Goal: Information Seeking & Learning: Learn about a topic

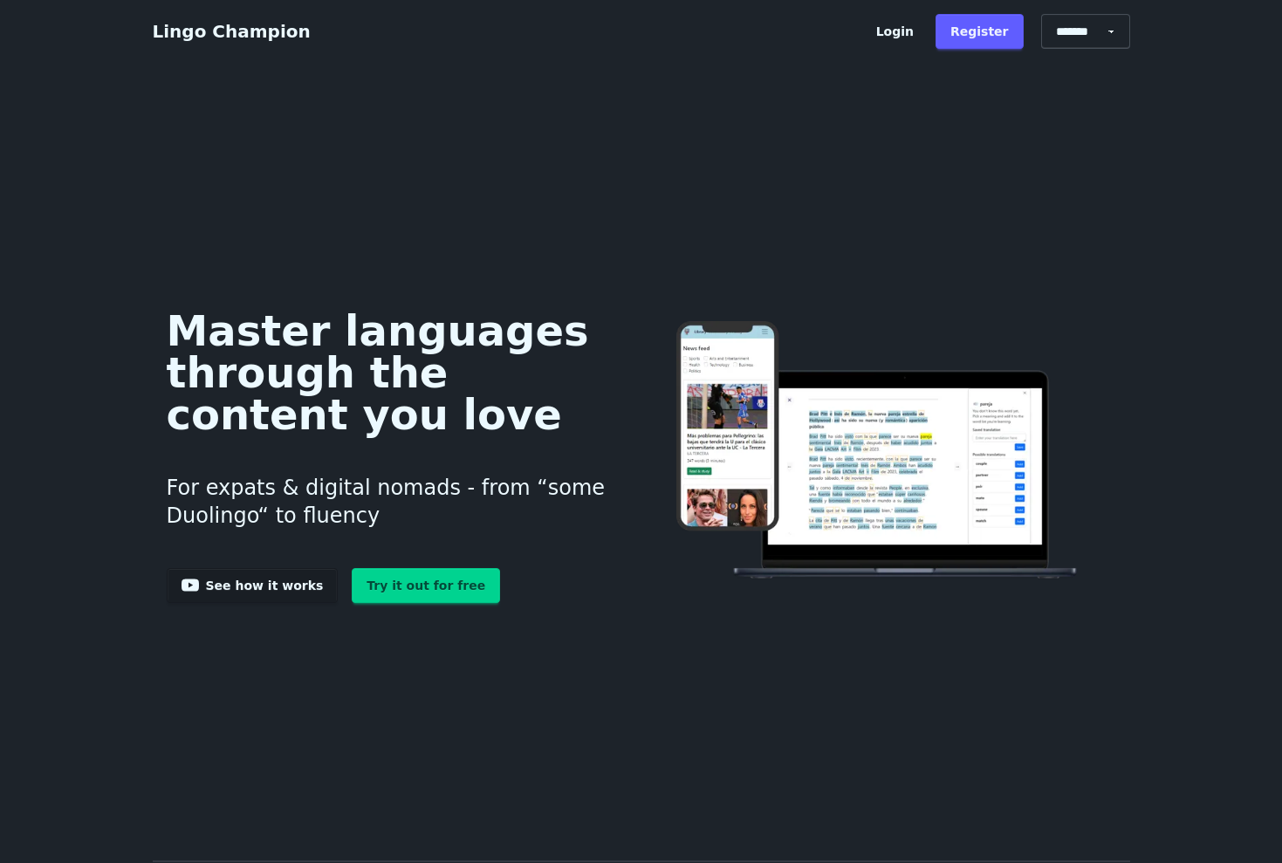
click at [404, 593] on link "Try it out for free" at bounding box center [426, 585] width 148 height 35
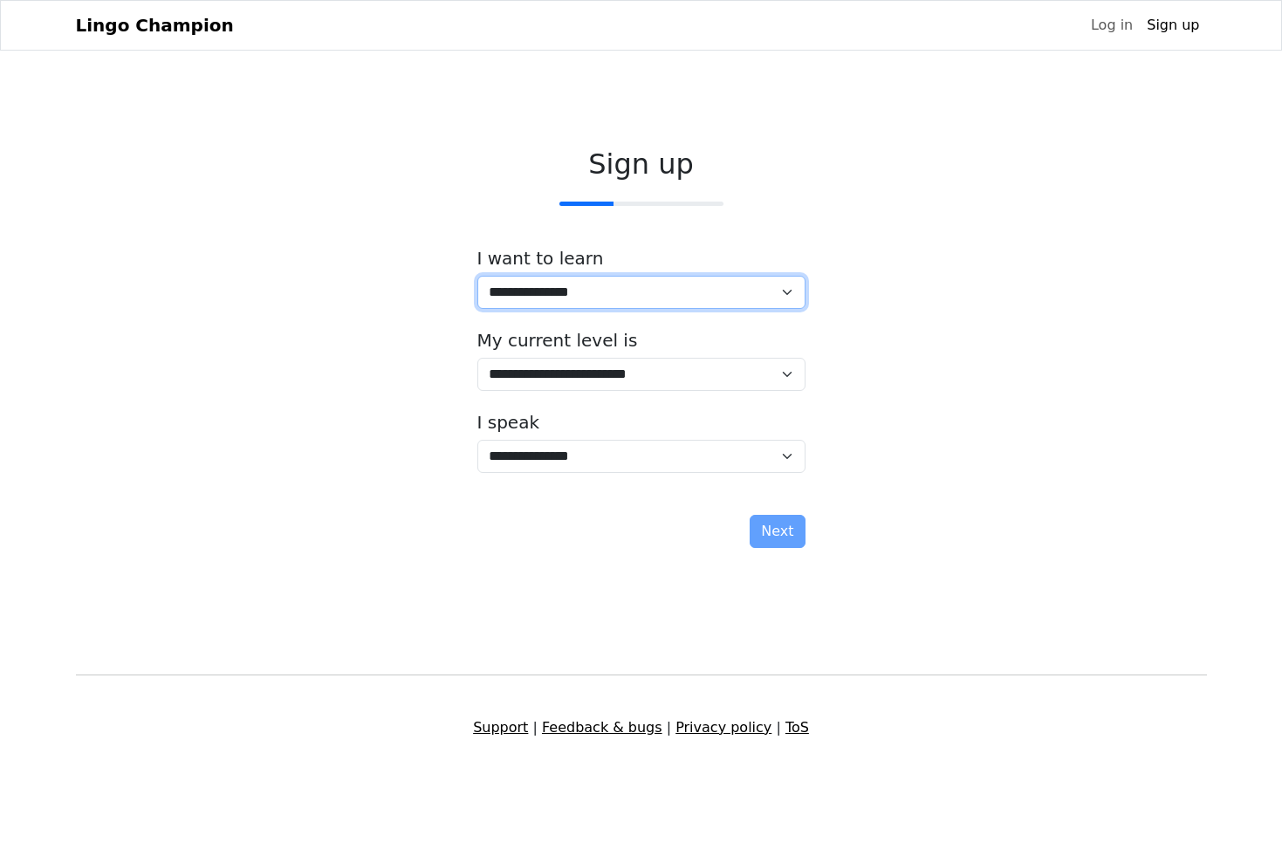
select select "**"
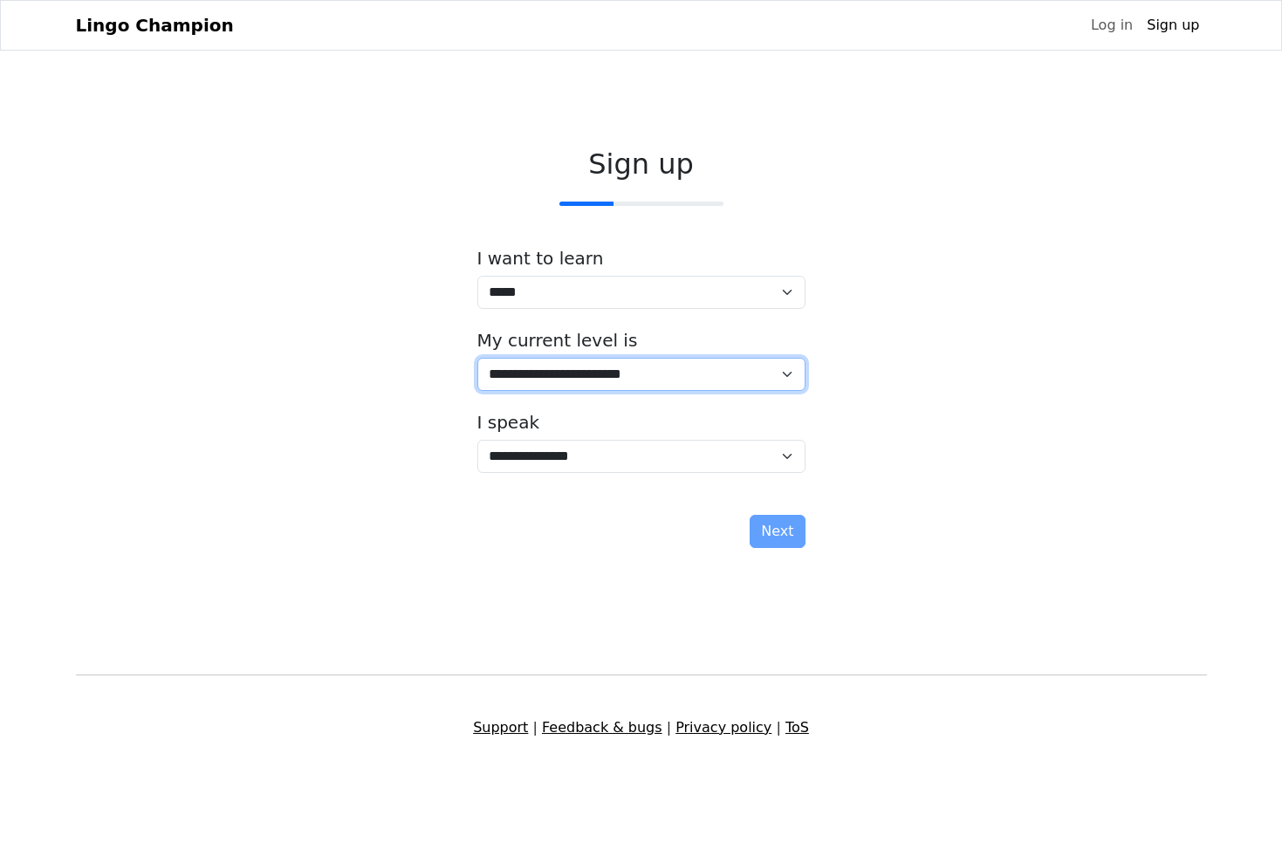
select select "*"
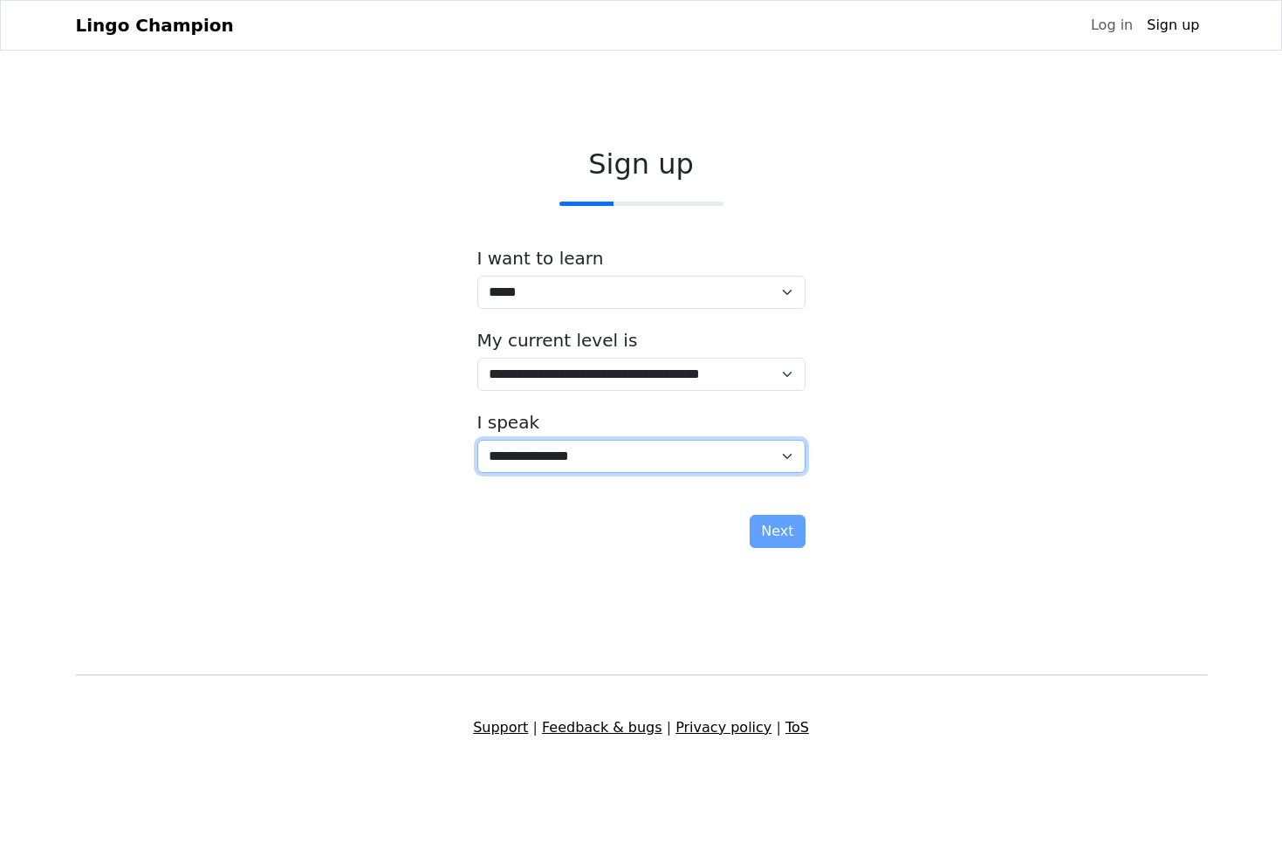
select select "**"
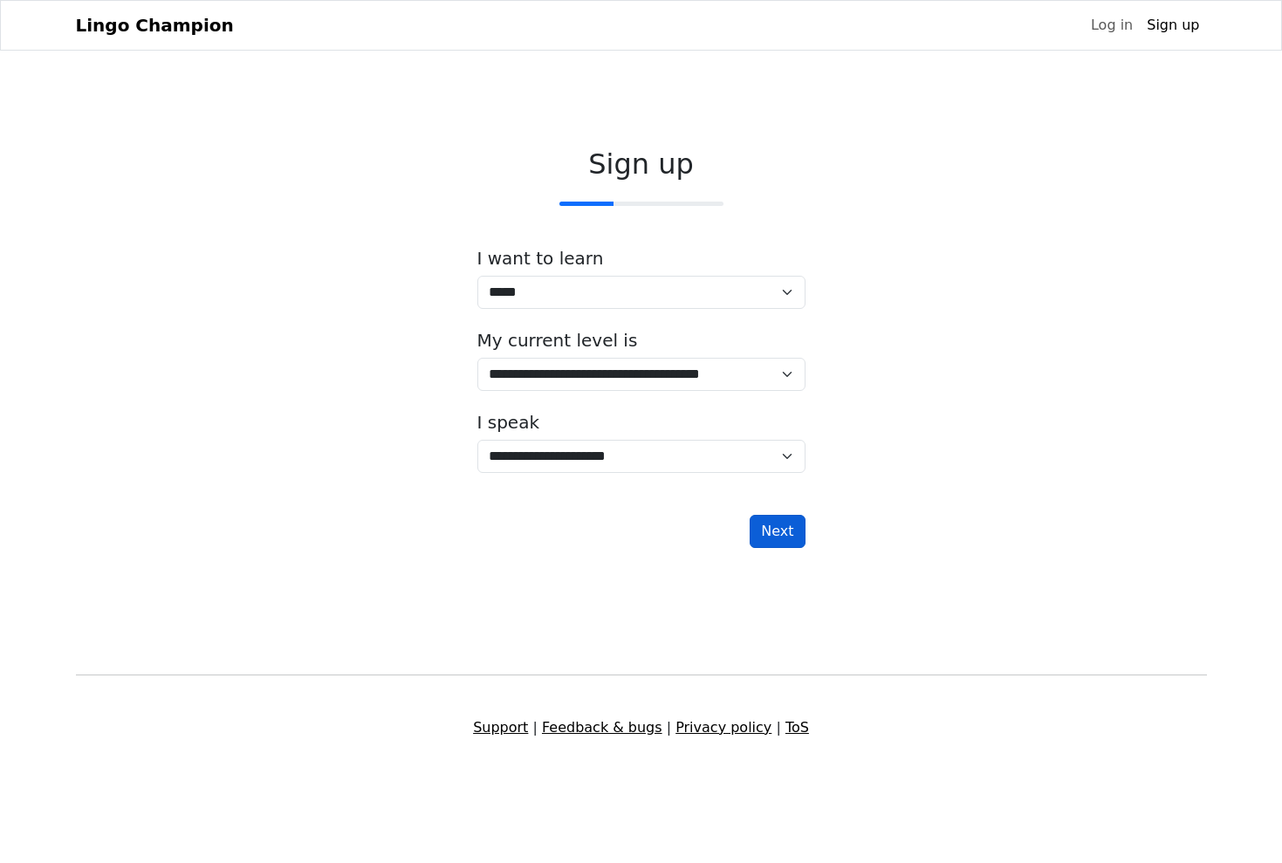
click at [769, 538] on button "Next" at bounding box center [777, 531] width 55 height 33
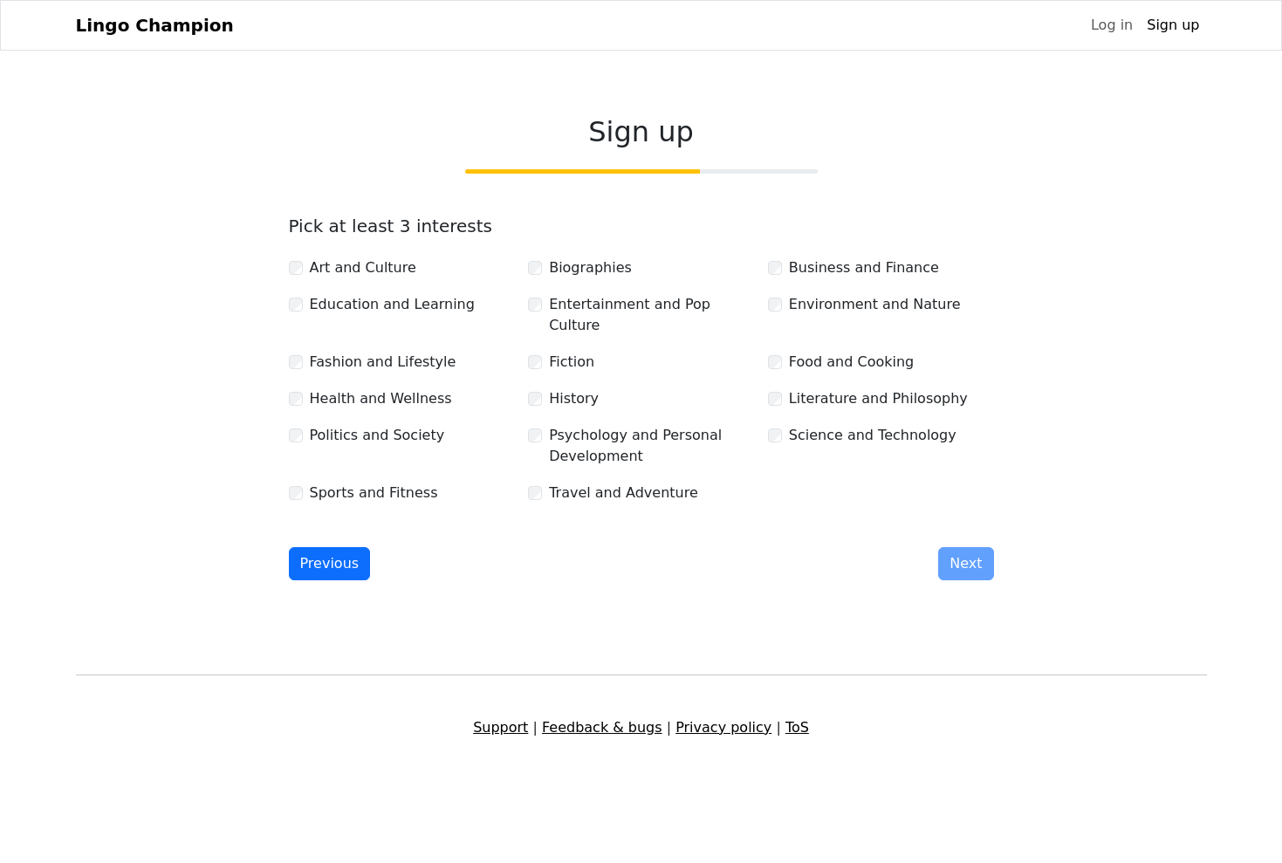
click at [365, 278] on label "Art and Culture" at bounding box center [363, 267] width 106 height 21
click at [357, 314] on label "Education and Learning" at bounding box center [392, 304] width 165 height 21
click at [358, 353] on label "Fashion and Lifestyle" at bounding box center [383, 362] width 147 height 21
click at [360, 389] on label "Health and Wellness" at bounding box center [381, 398] width 142 height 21
click at [353, 433] on label "Politics and Society" at bounding box center [377, 435] width 135 height 21
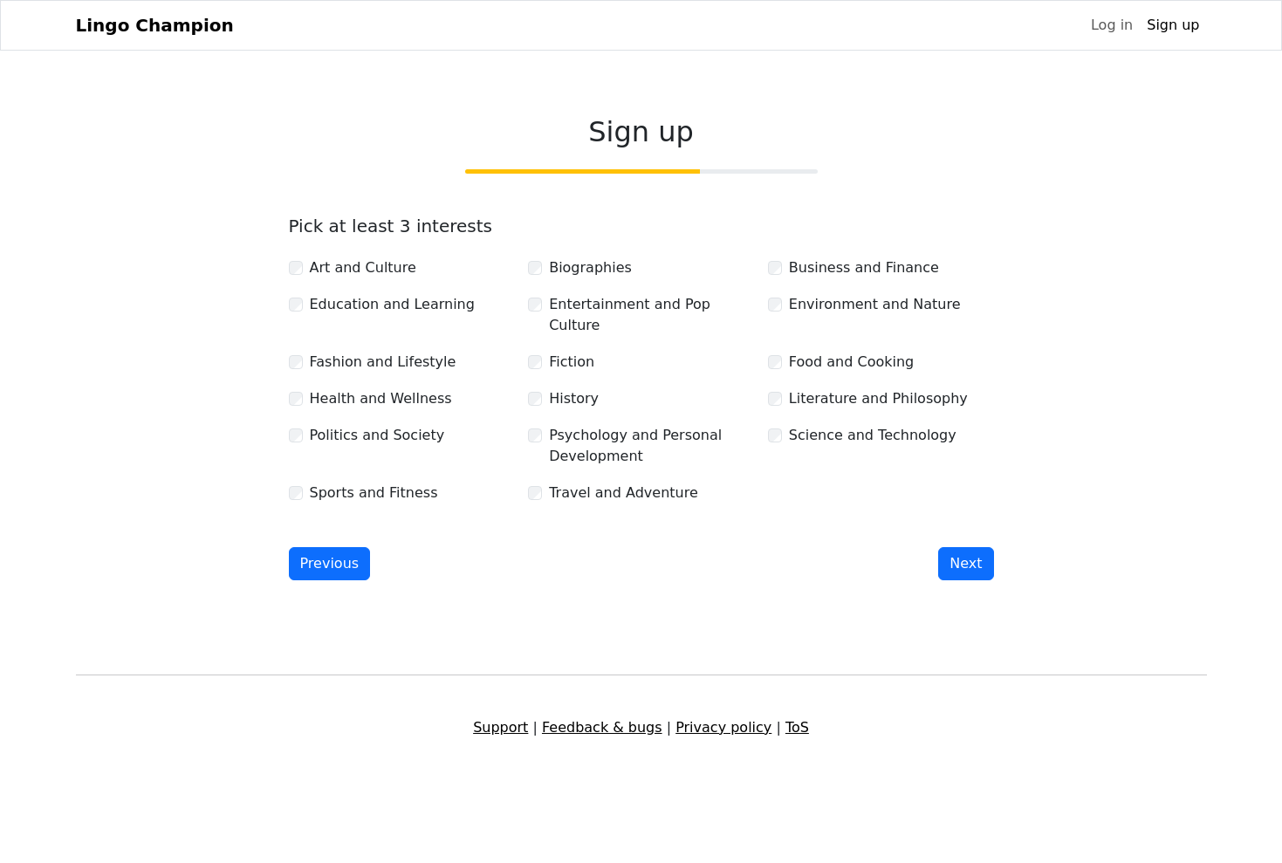
click at [361, 484] on label "Sports and Fitness" at bounding box center [374, 493] width 128 height 21
click at [581, 278] on label "Biographies" at bounding box center [590, 267] width 83 height 21
click at [573, 352] on label "Fiction" at bounding box center [571, 362] width 45 height 21
click at [567, 392] on label "History" at bounding box center [574, 398] width 50 height 21
click at [576, 425] on label "Psychology and Personal Development" at bounding box center [651, 446] width 205 height 42
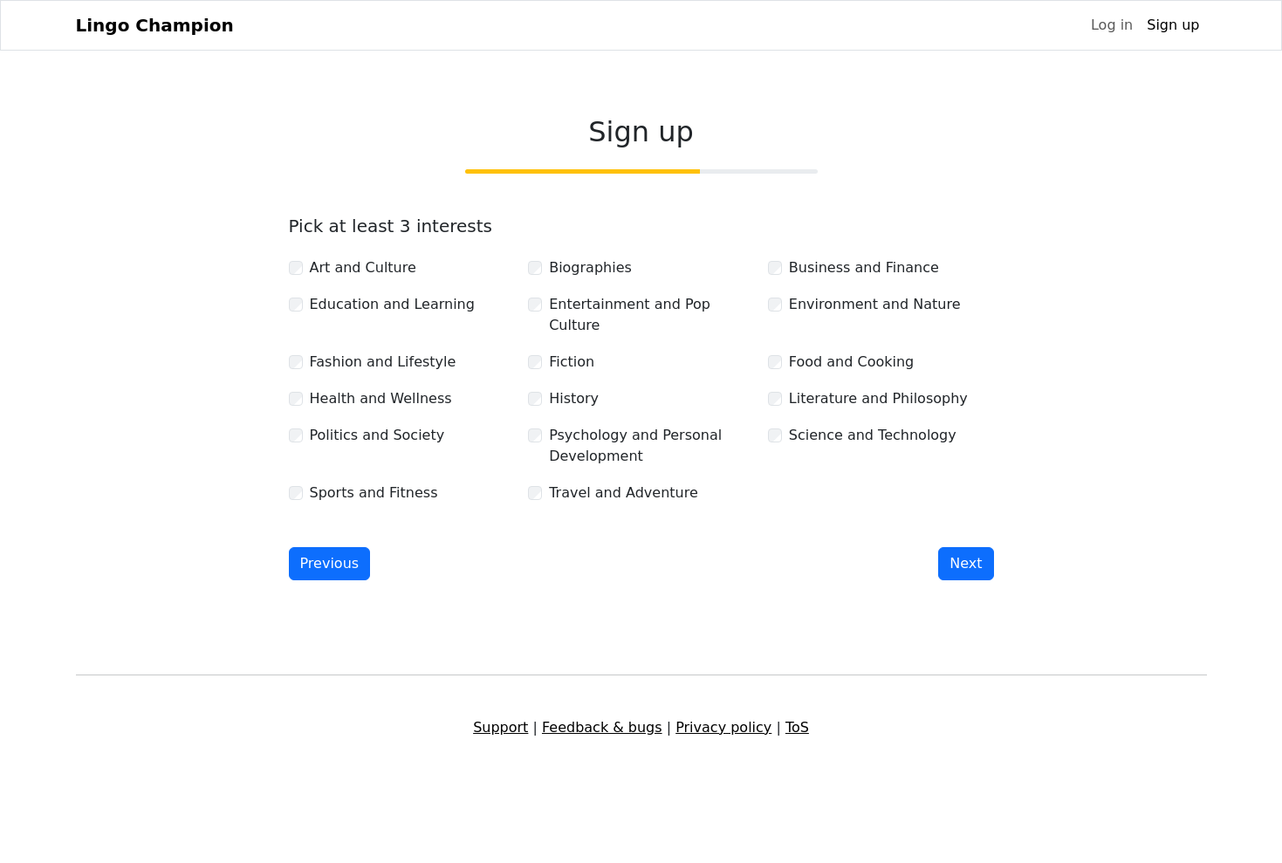
click at [595, 483] on label "Travel and Adventure" at bounding box center [623, 493] width 149 height 21
click at [828, 315] on label "Environment and Nature" at bounding box center [875, 304] width 172 height 21
click at [820, 354] on label "Food and Cooking" at bounding box center [851, 362] width 125 height 21
click at [822, 388] on label "Literature and Philosophy" at bounding box center [878, 398] width 179 height 21
click at [825, 426] on label "Science and Technology" at bounding box center [873, 435] width 168 height 21
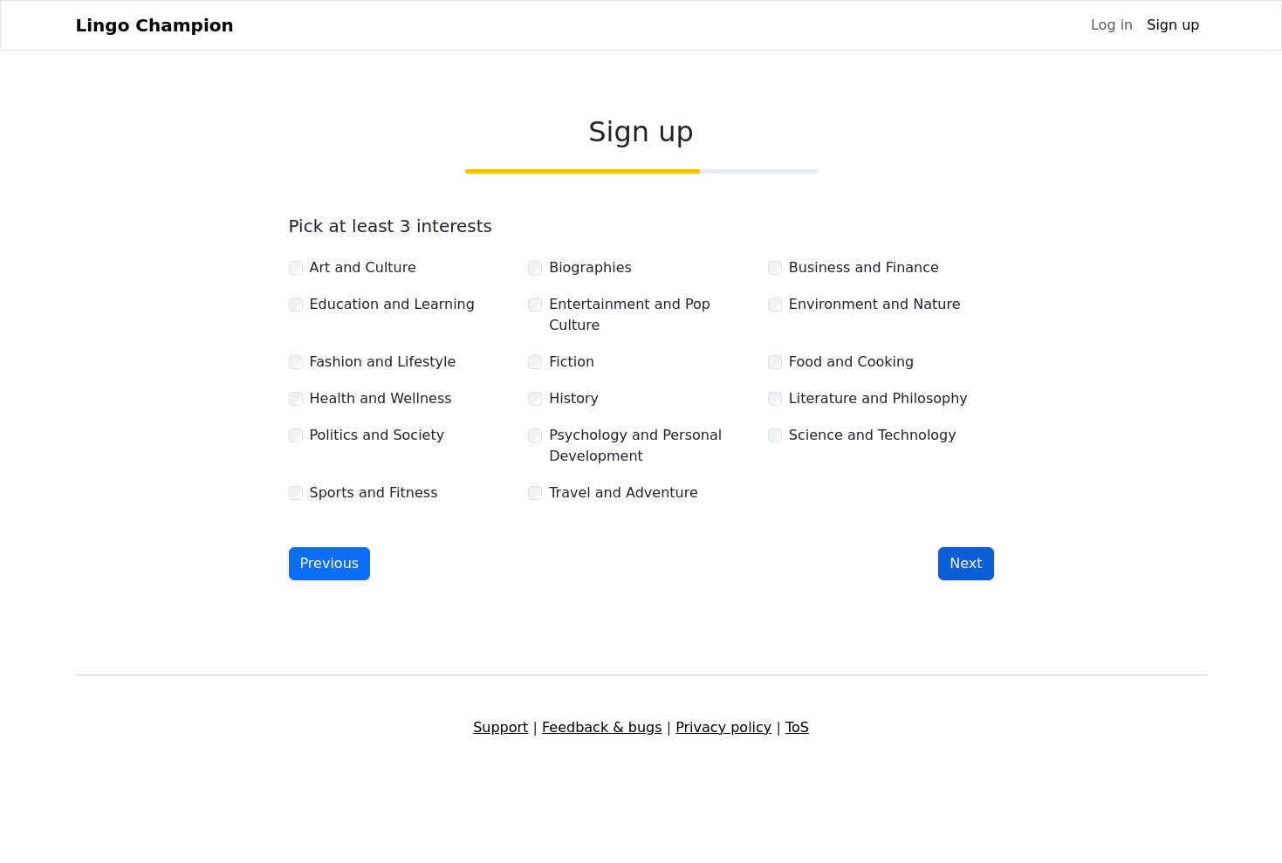
click at [957, 550] on button "Next" at bounding box center [965, 563] width 55 height 33
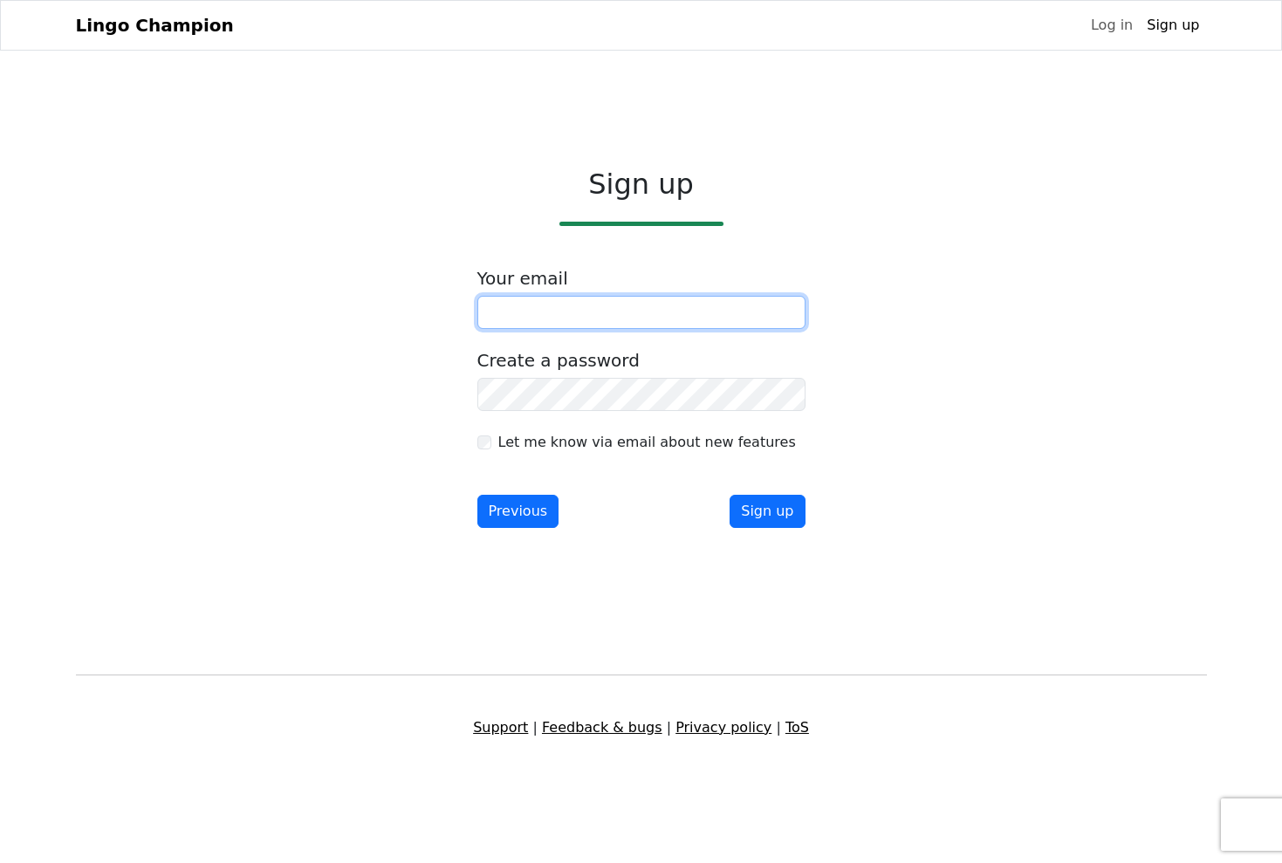
click at [584, 312] on input "email" at bounding box center [641, 312] width 328 height 33
type input "**********"
click at [500, 442] on label "Let me know via email about new features" at bounding box center [647, 442] width 298 height 21
click at [762, 514] on button "Sign up" at bounding box center [767, 511] width 75 height 33
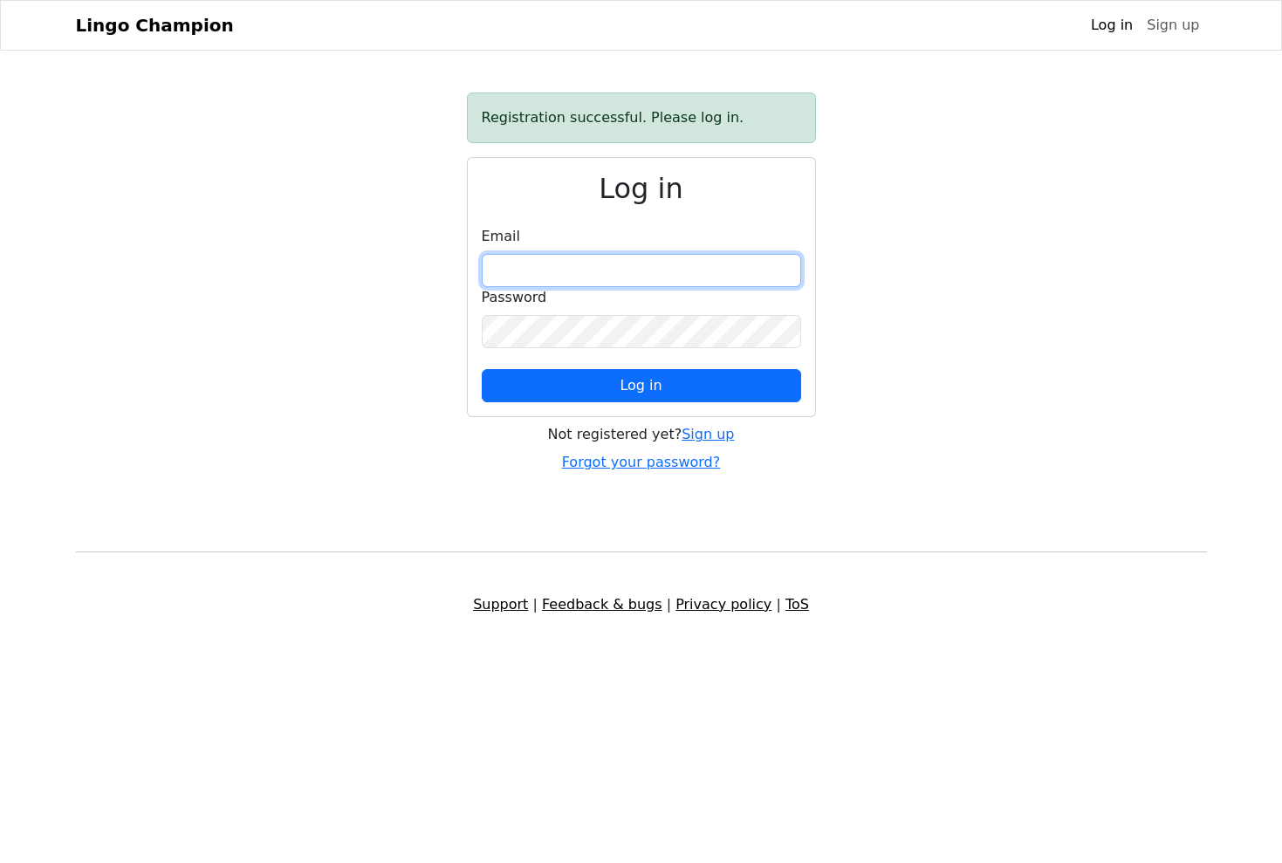
type input "**********"
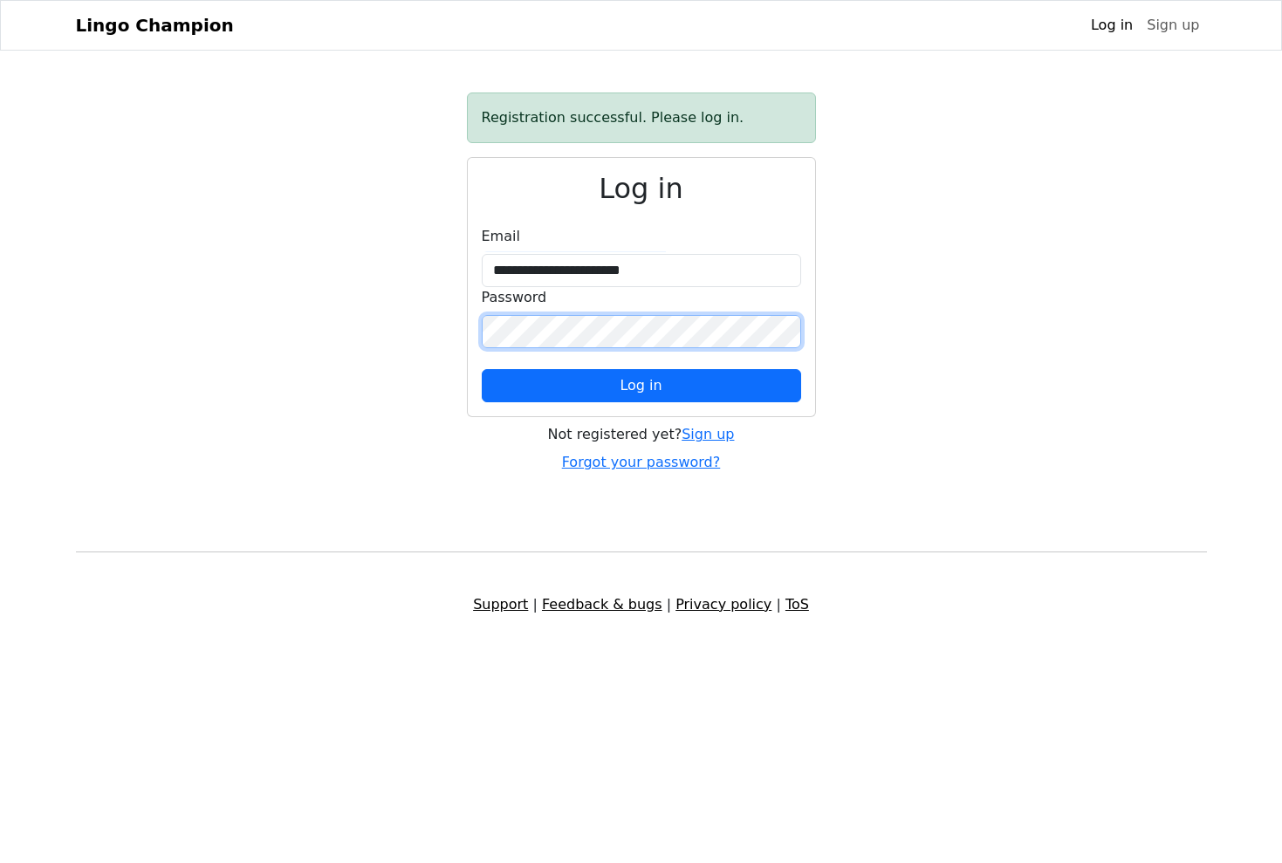
click at [641, 386] on button "Log in" at bounding box center [641, 385] width 319 height 33
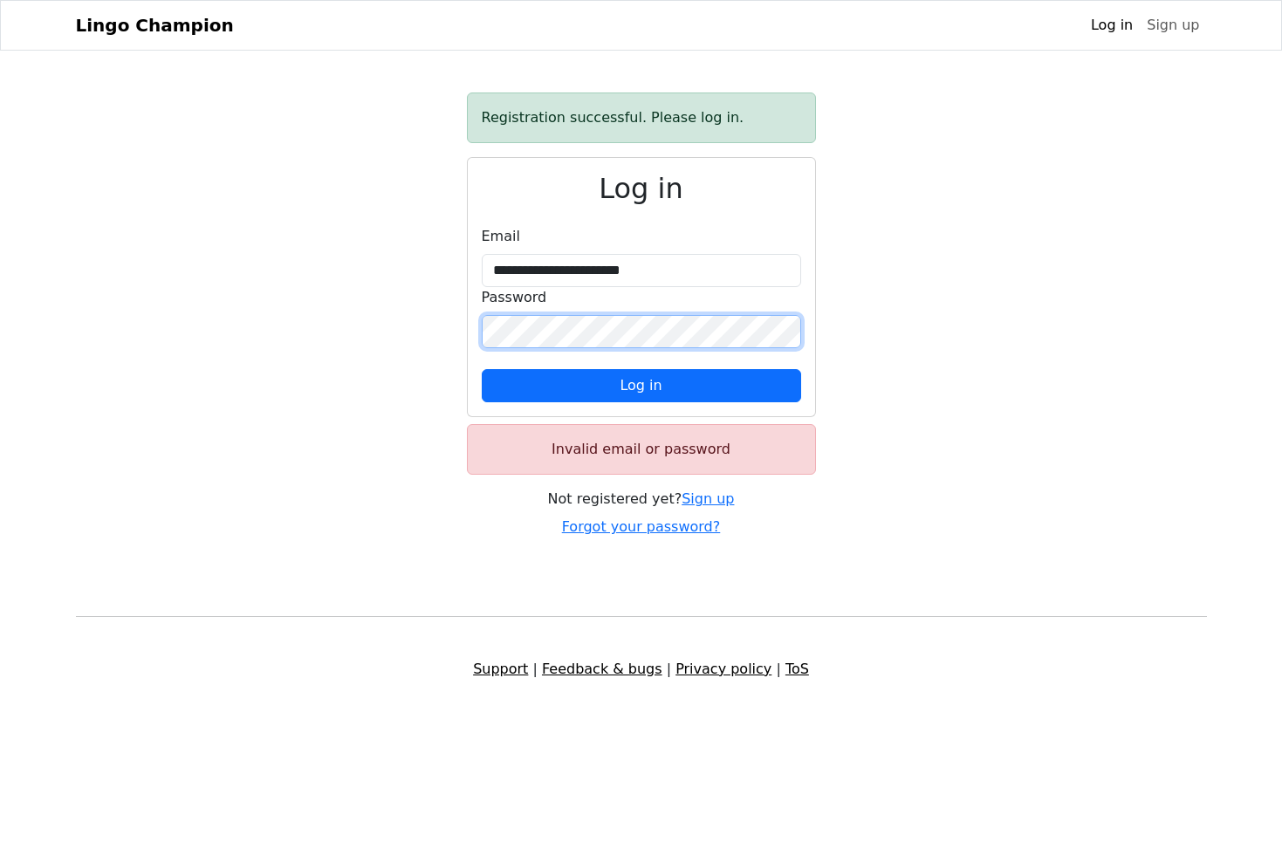
click at [641, 386] on button "Log in" at bounding box center [641, 385] width 319 height 33
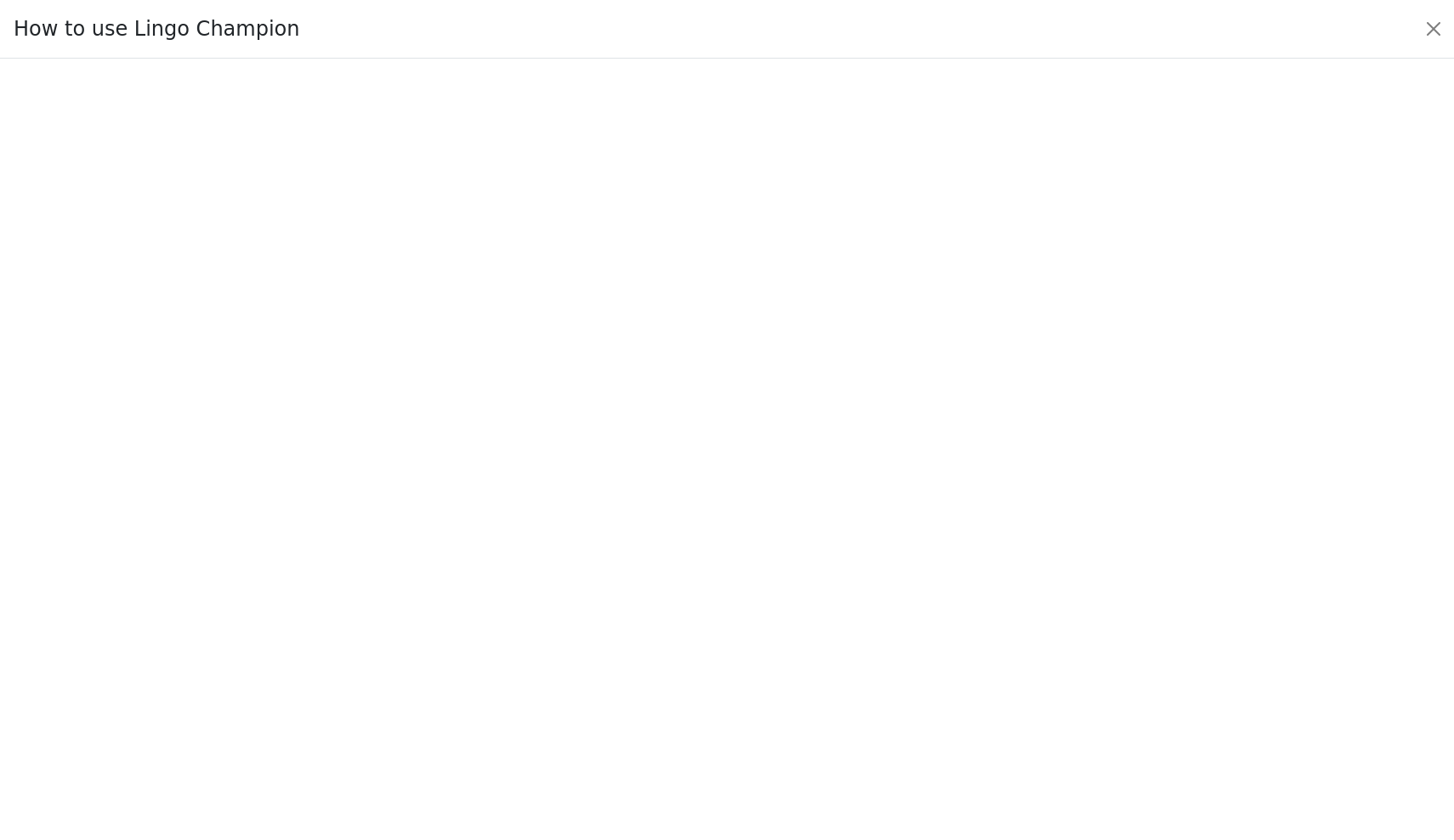
scroll to position [48, 0]
click at [1248, 27] on button "Close" at bounding box center [1434, 29] width 27 height 27
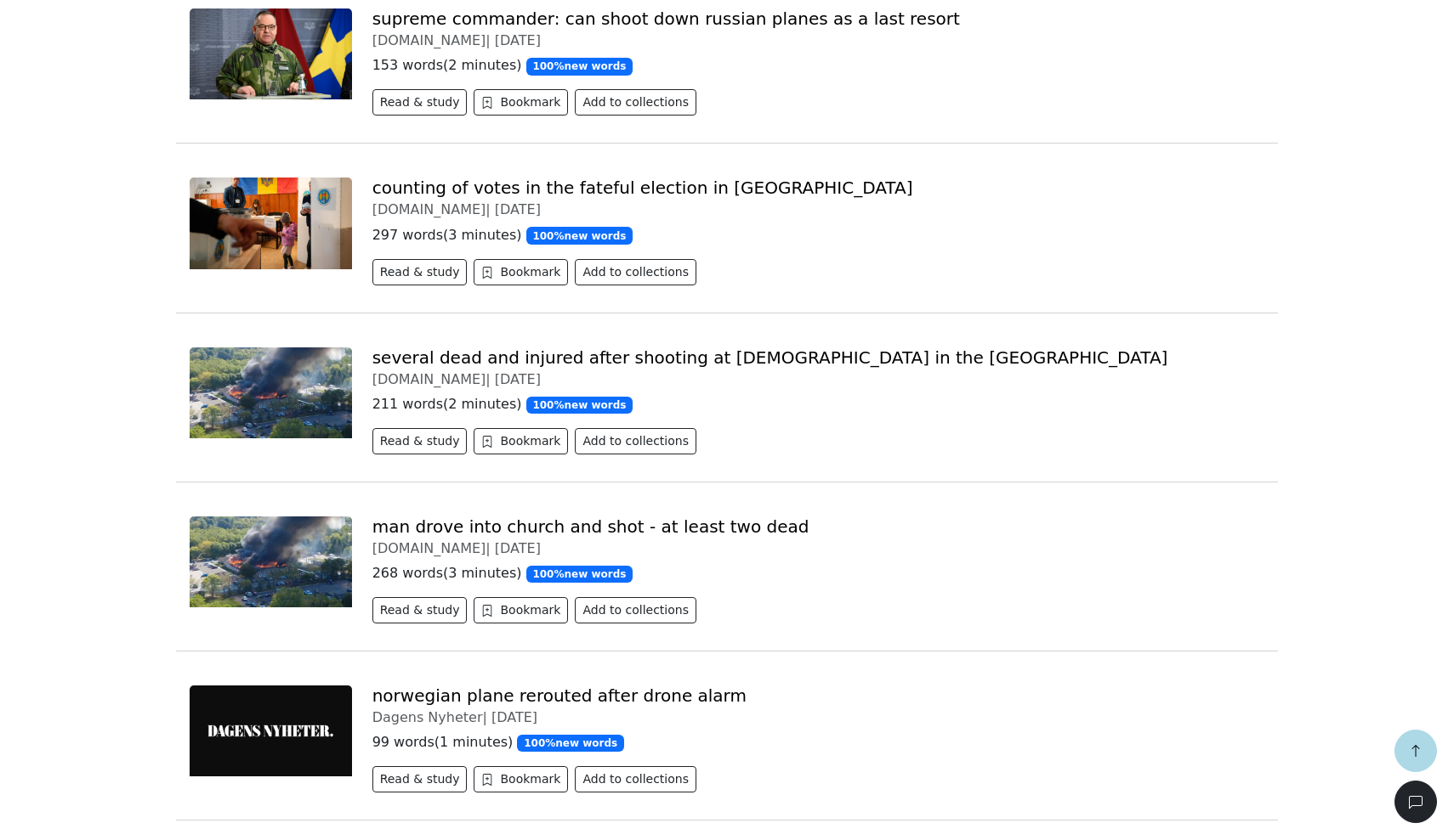
scroll to position [1074, 0]
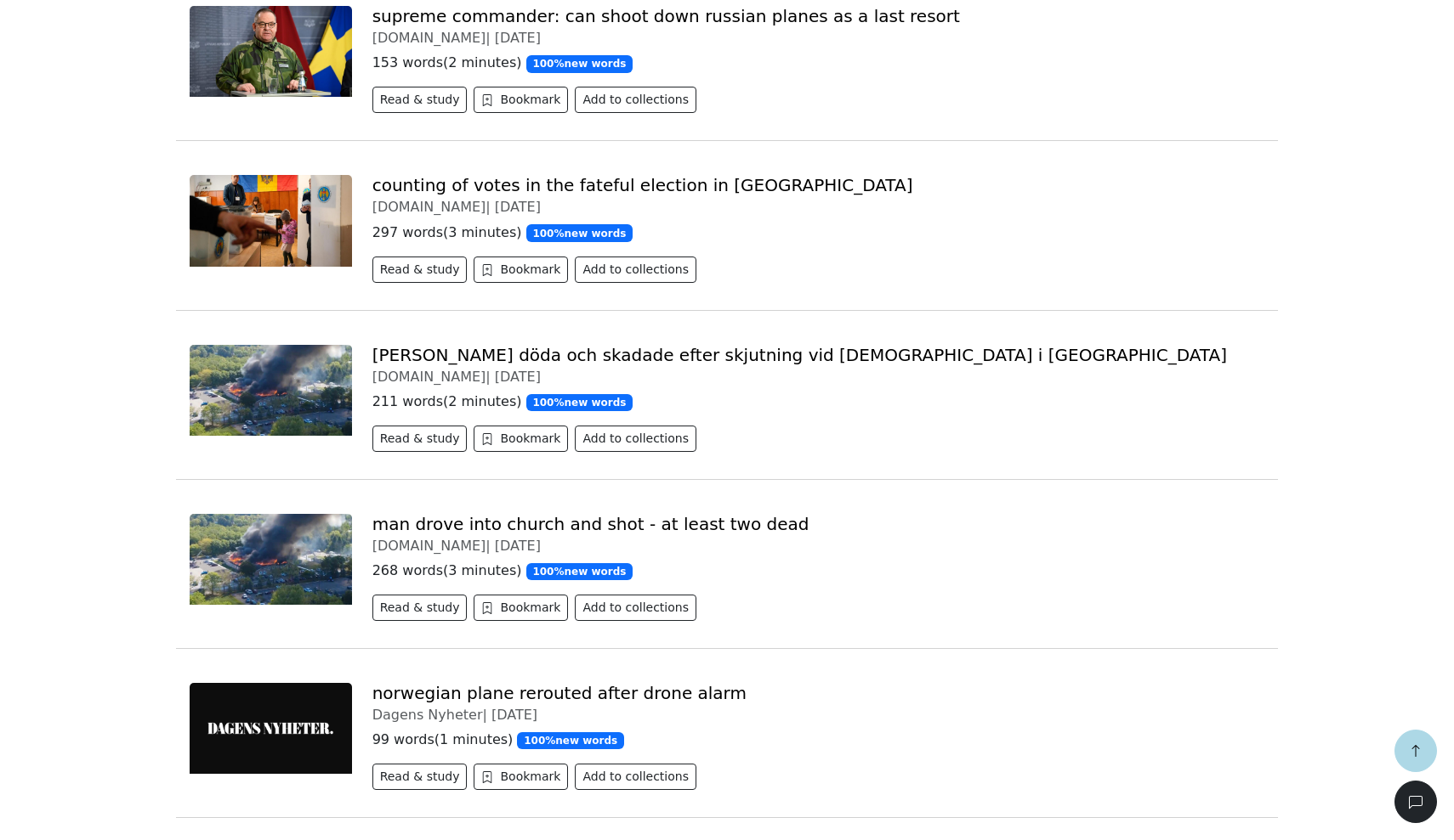
click at [561, 354] on link "[PERSON_NAME] döda och skadade efter skjutning vid [DEMOGRAPHIC_DATA] i [GEOGRA…" at bounding box center [799, 354] width 854 height 20
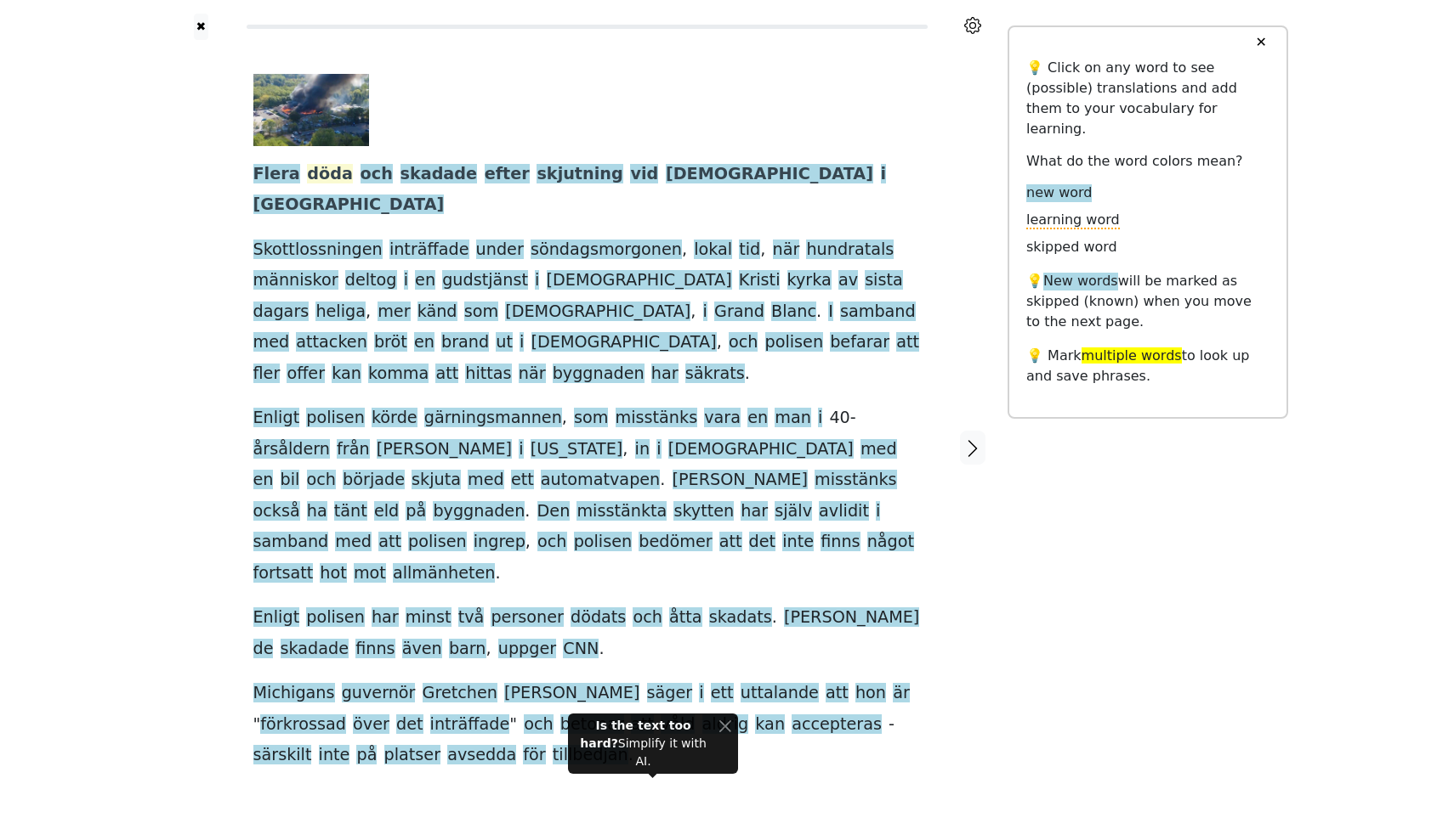
click at [317, 172] on span "döda" at bounding box center [329, 174] width 46 height 21
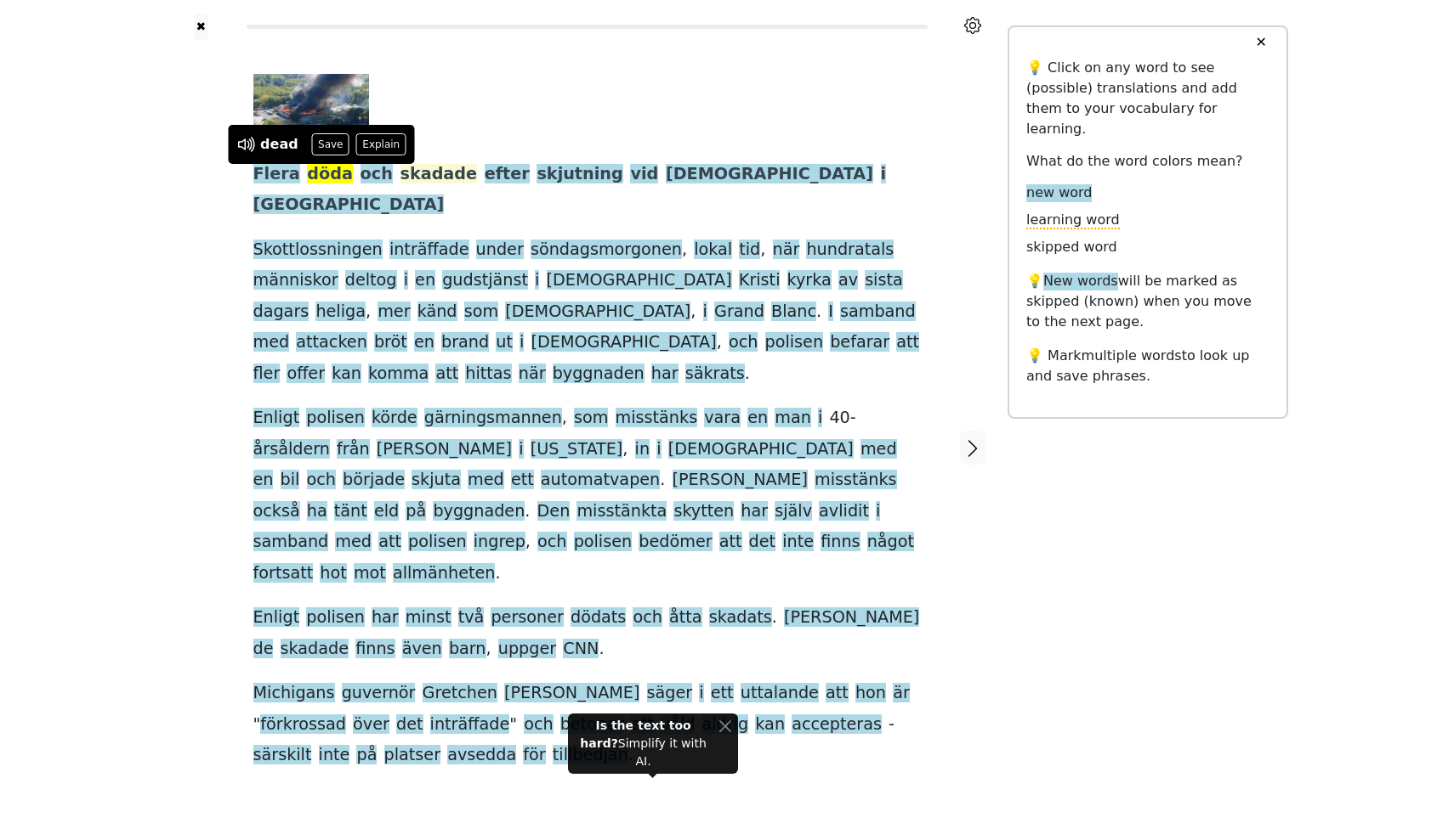
click at [415, 171] on span "skadade" at bounding box center [438, 174] width 77 height 21
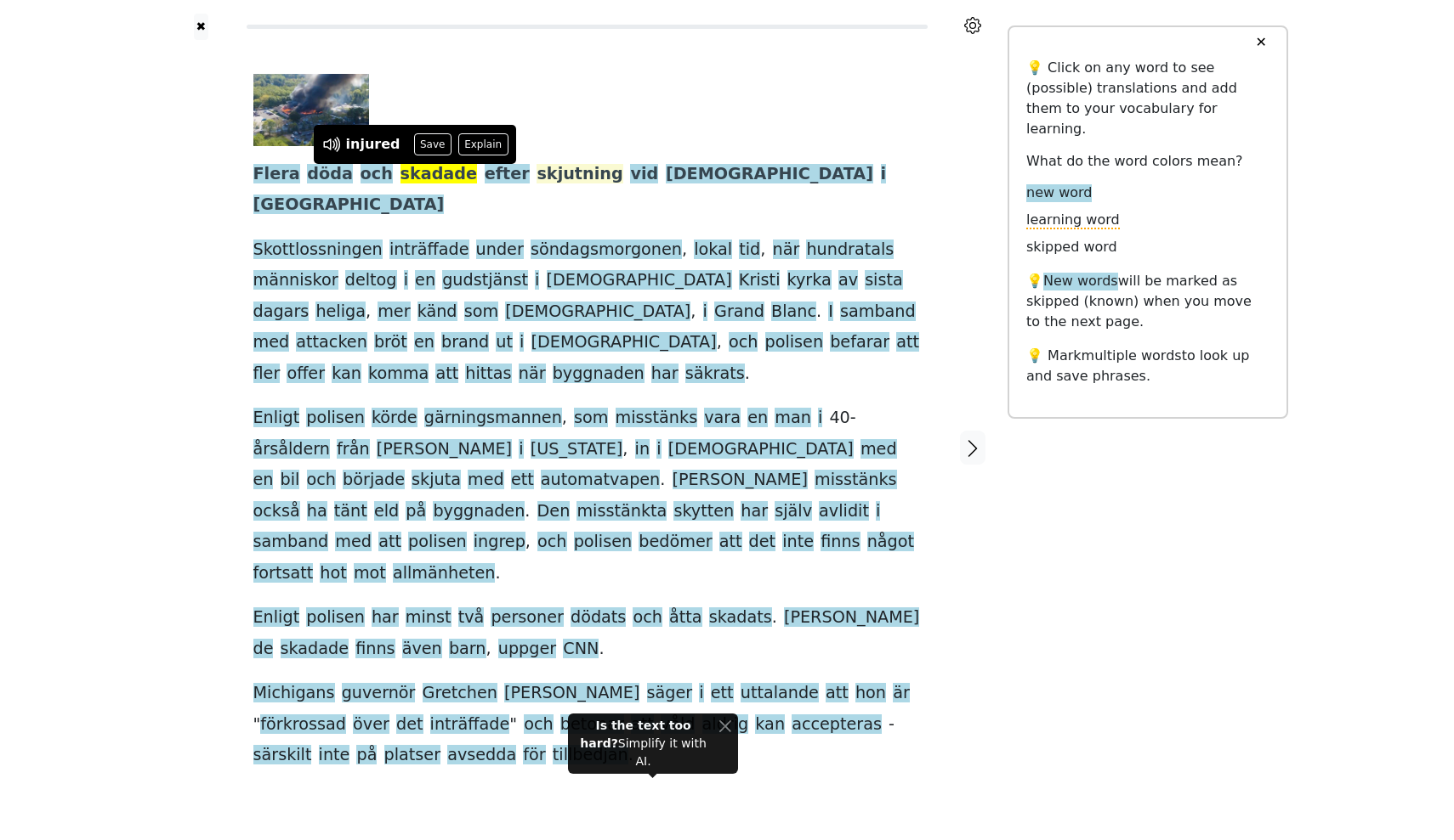
click at [537, 178] on span "skjutning" at bounding box center [579, 174] width 86 height 21
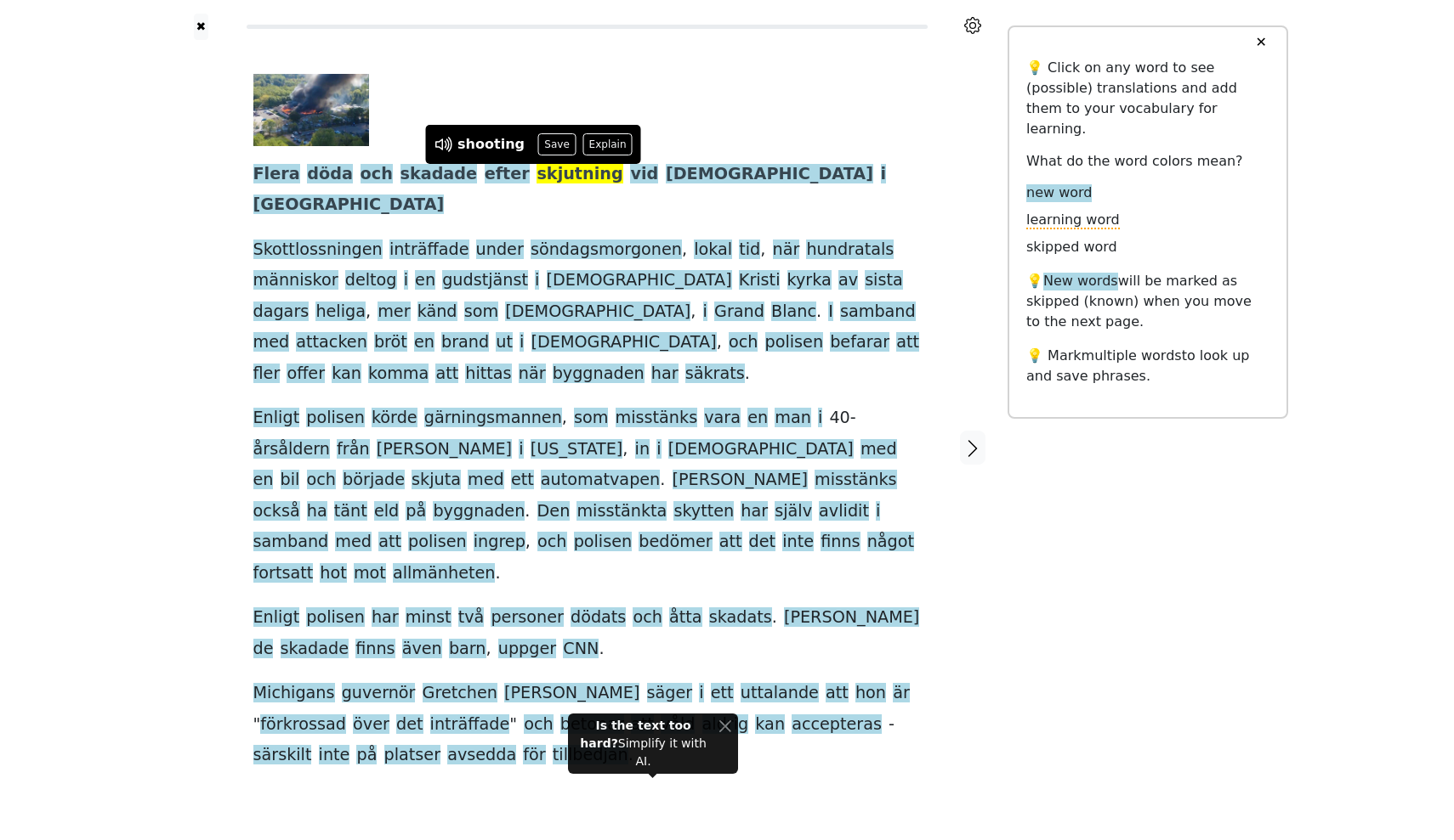
click at [544, 765] on link "Generate audio for the content" at bounding box center [566, 779] width 239 height 27
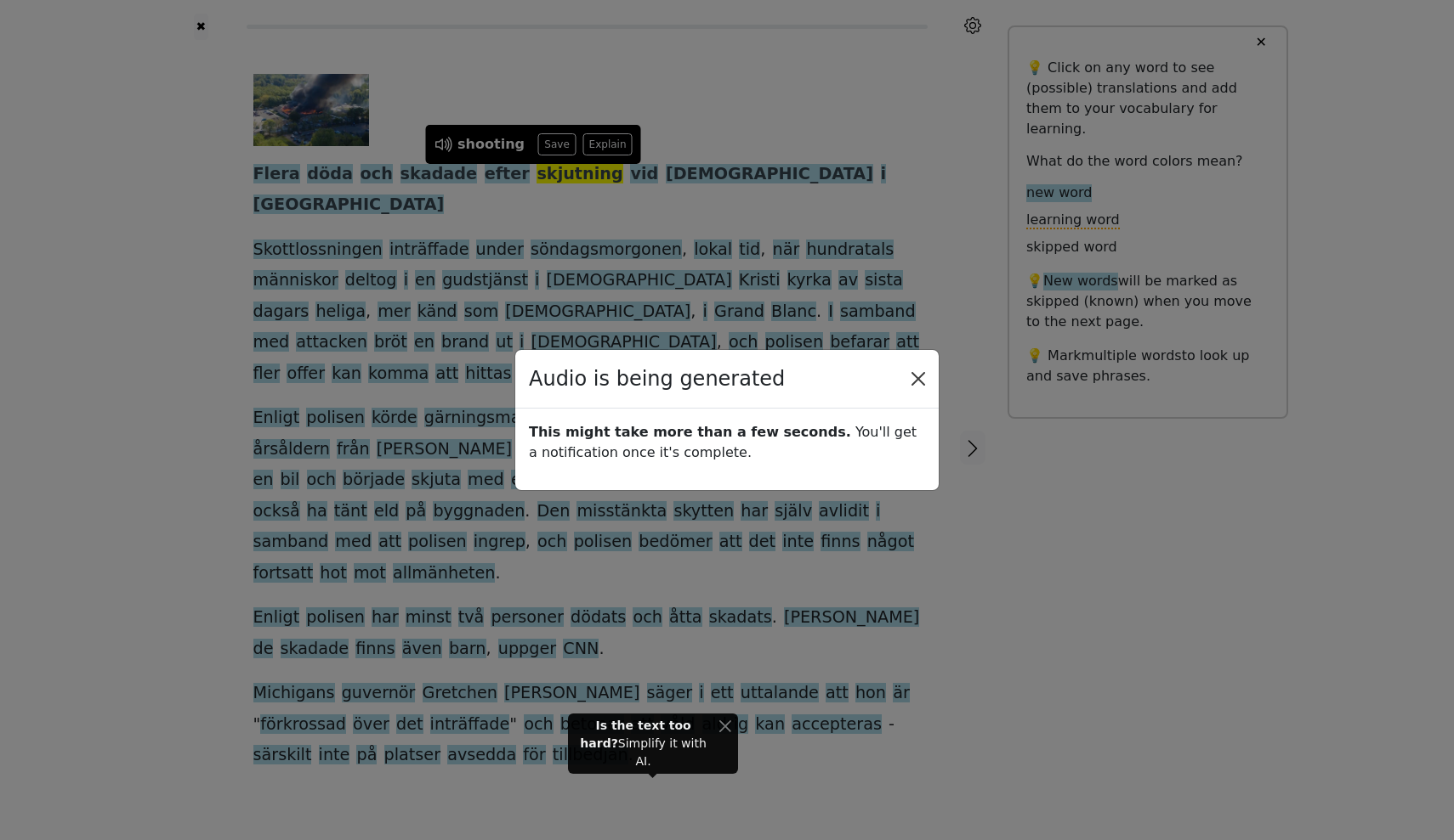
click at [917, 381] on button "Close" at bounding box center [918, 379] width 27 height 27
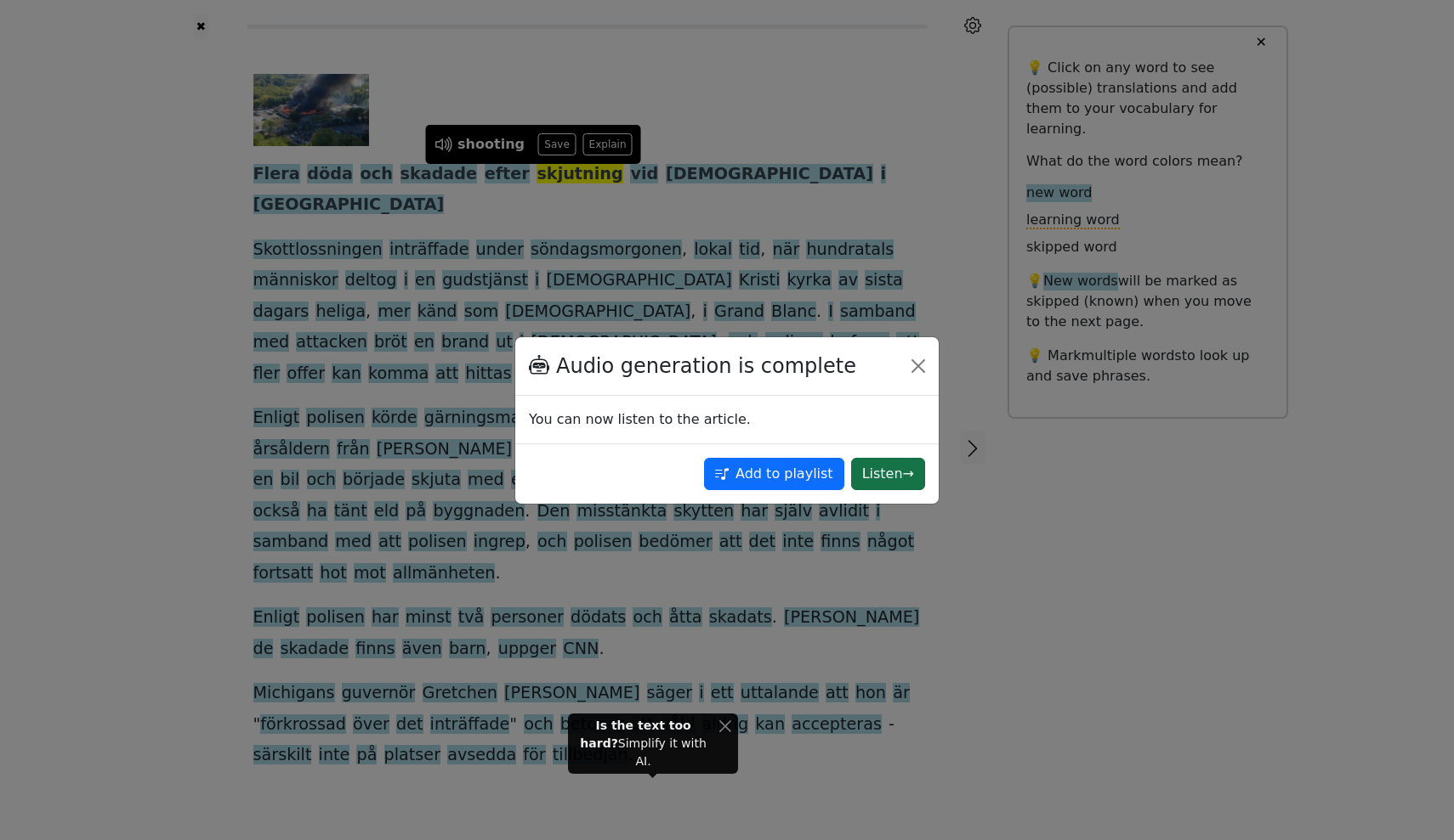
click at [882, 470] on button "Listen →" at bounding box center [888, 473] width 74 height 32
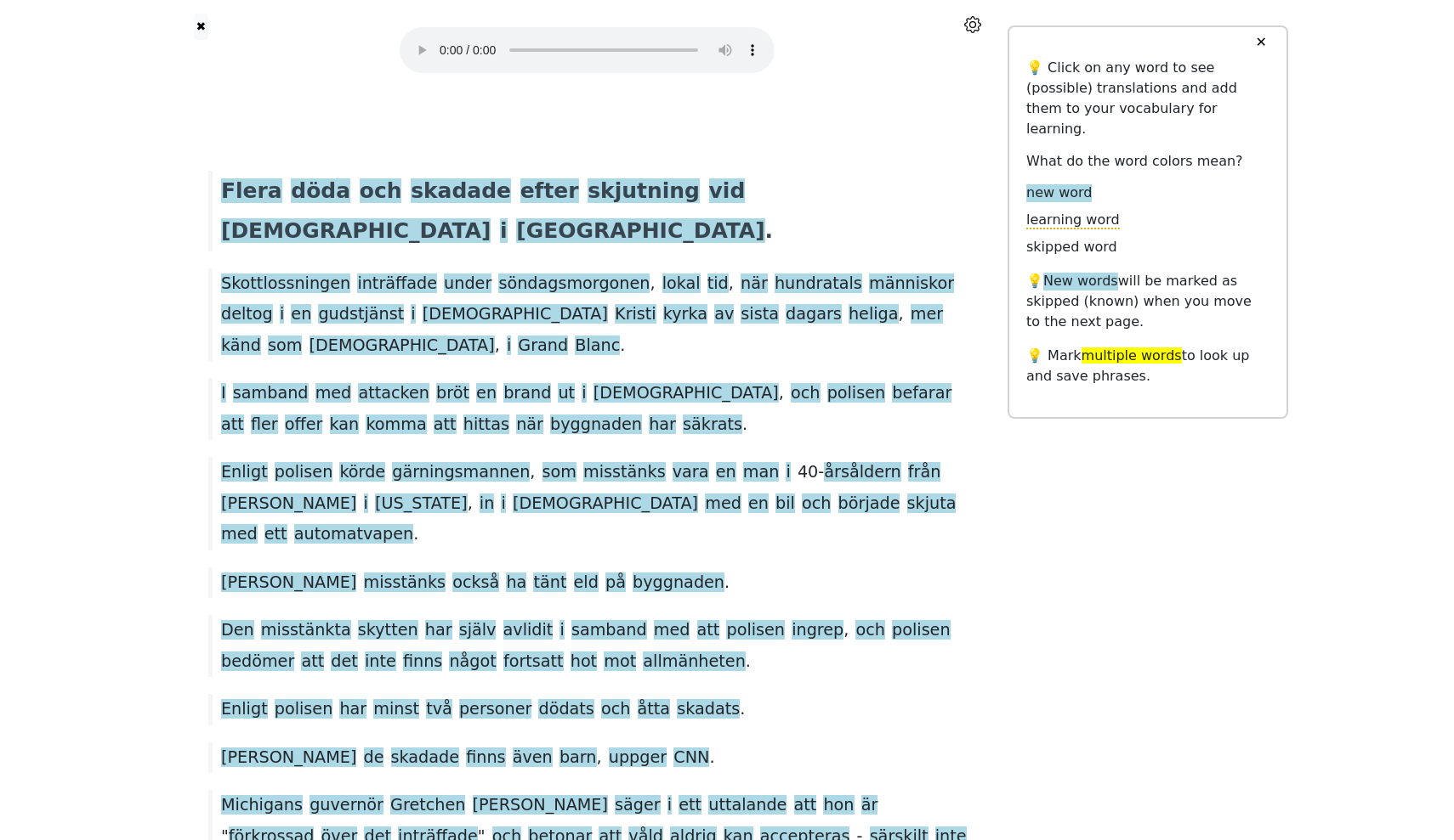
click at [439, 42] on audio at bounding box center [586, 50] width 375 height 46
click at [441, 44] on audio at bounding box center [586, 50] width 375 height 46
click at [412, 42] on audio at bounding box center [586, 50] width 375 height 46
click at [443, 41] on audio at bounding box center [586, 50] width 375 height 46
click at [415, 39] on audio at bounding box center [586, 50] width 375 height 46
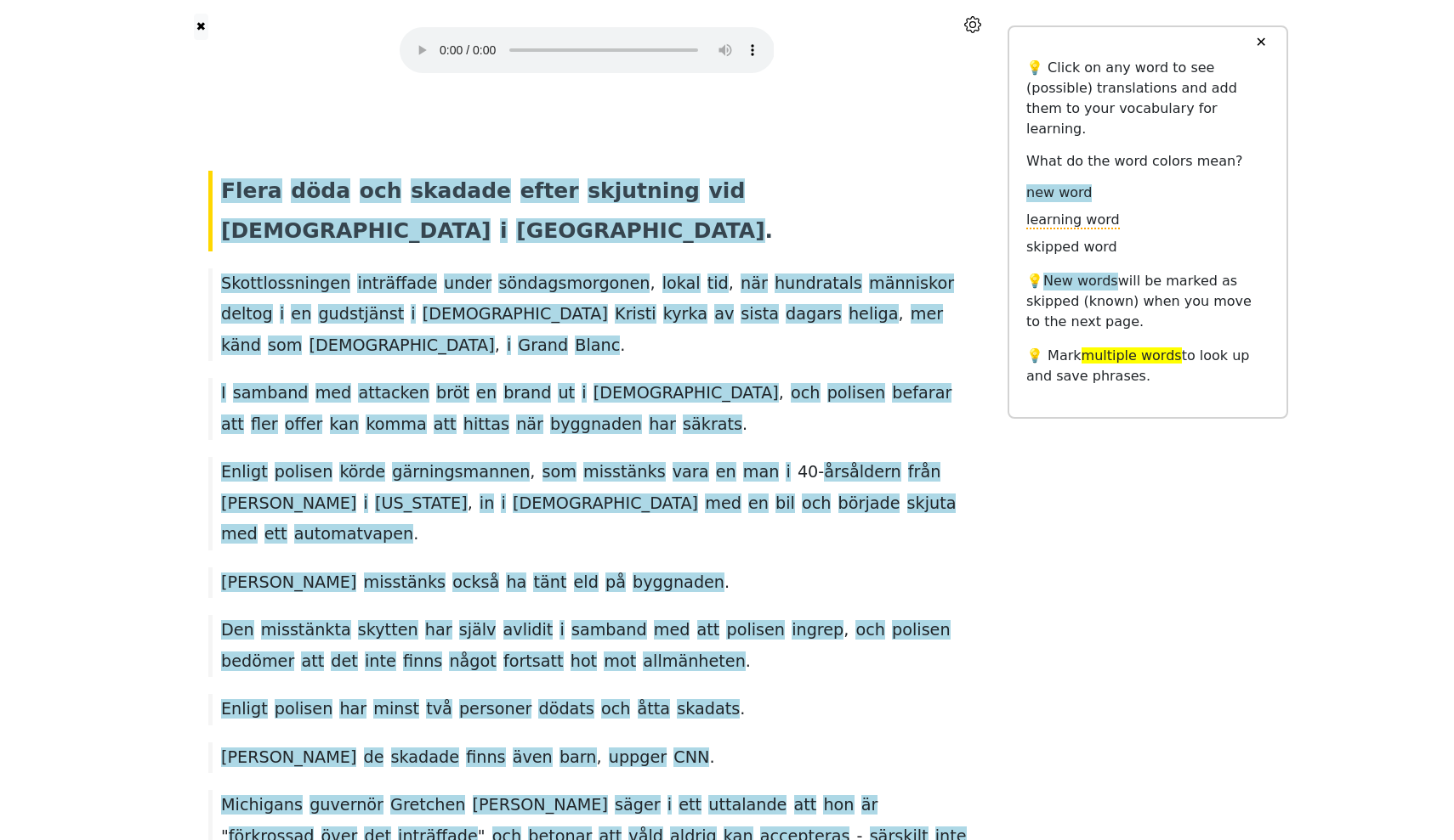
click at [439, 43] on audio at bounding box center [586, 50] width 375 height 46
click at [437, 44] on audio at bounding box center [586, 50] width 375 height 46
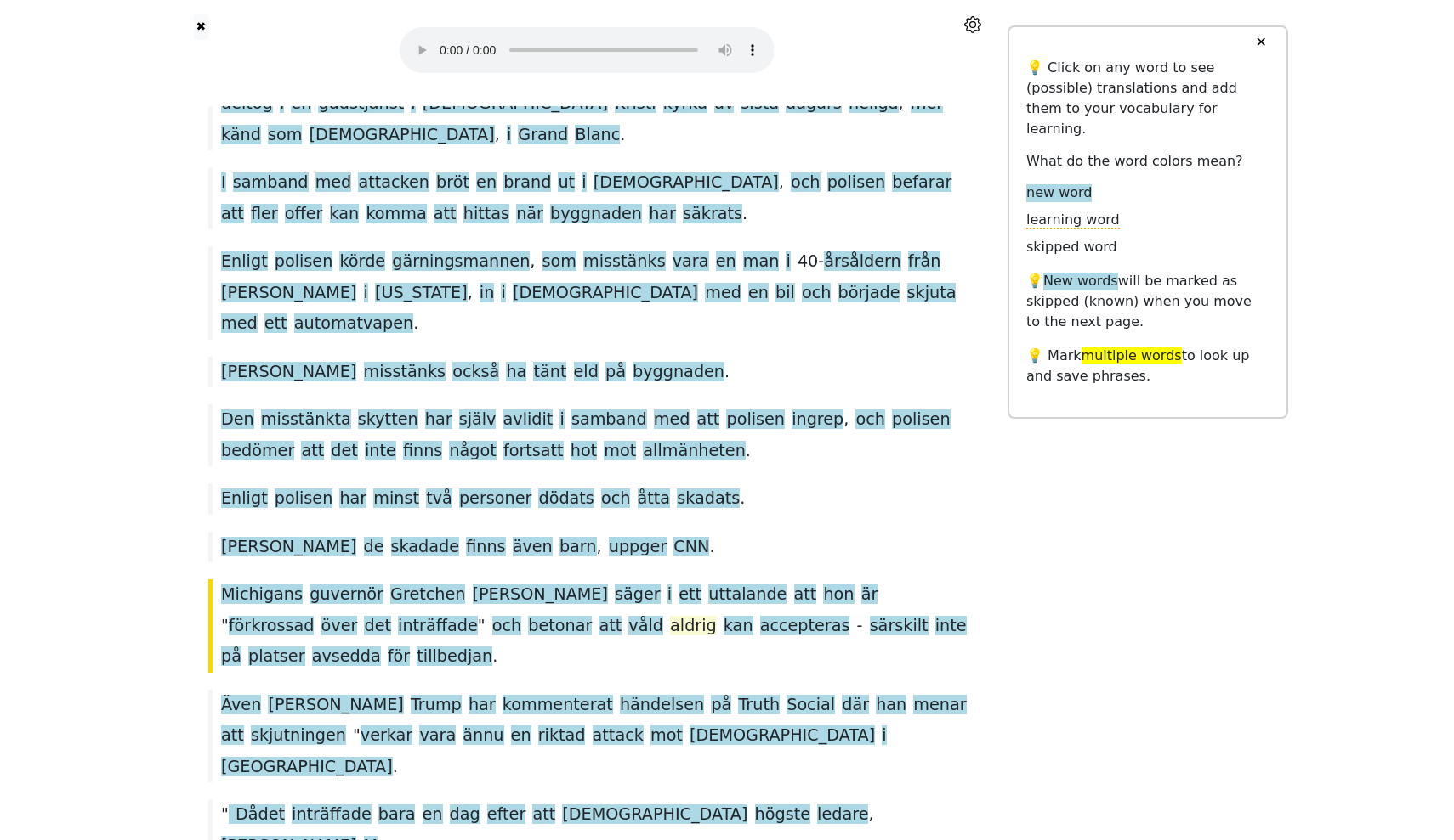
scroll to position [219, 0]
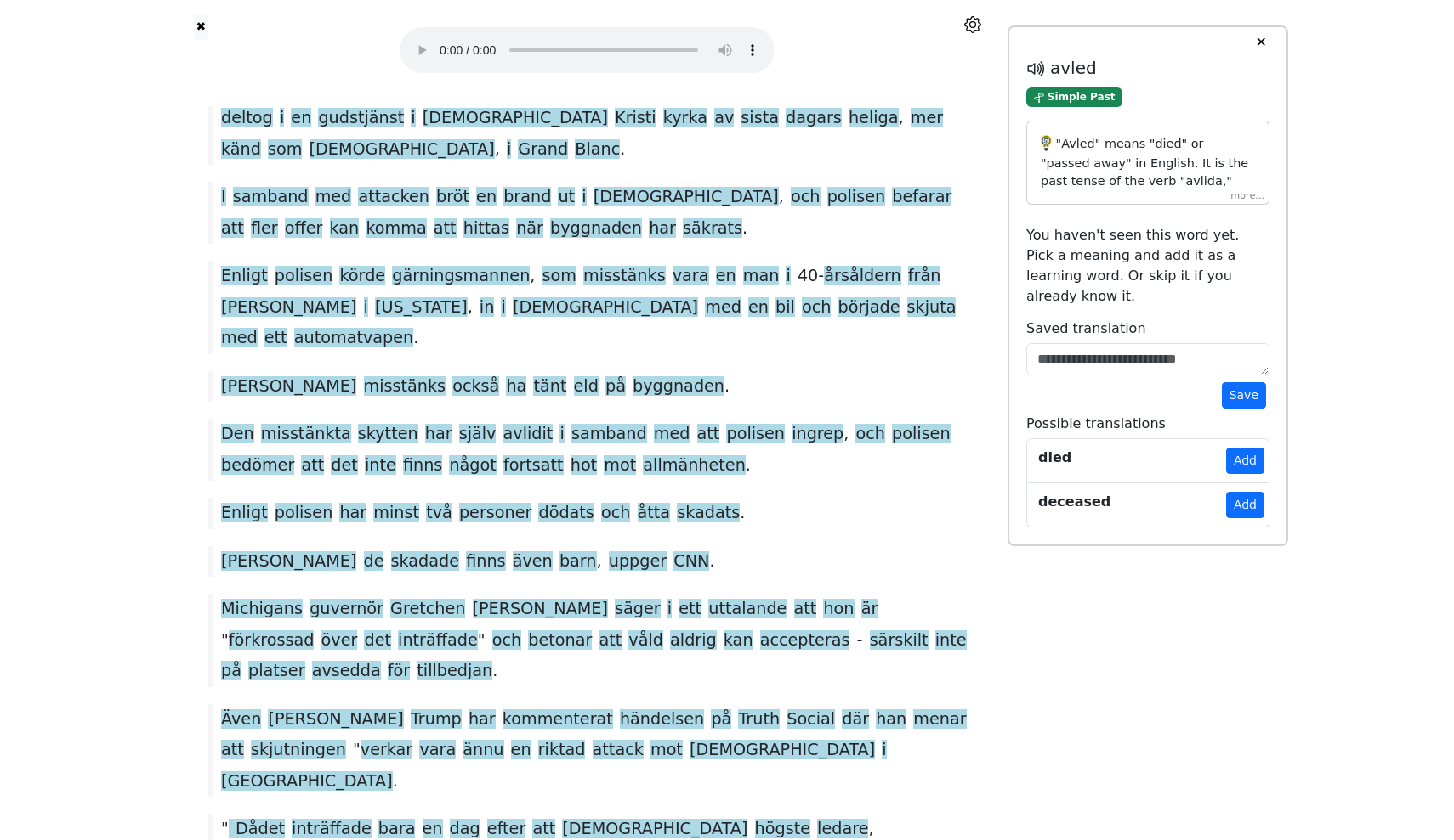
scroll to position [191, 0]
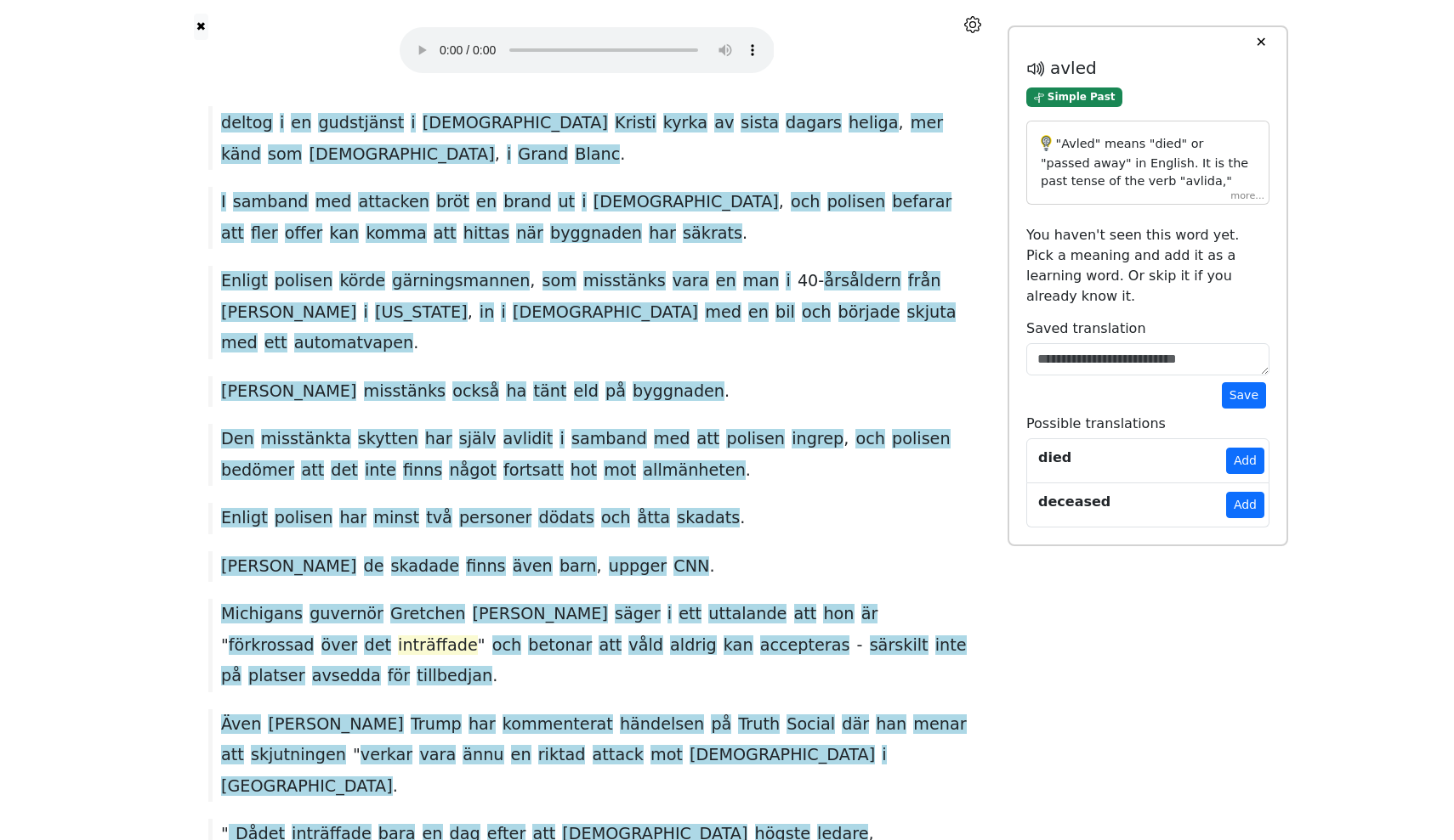
click at [397, 636] on span "inträffade" at bounding box center [437, 646] width 80 height 21
click at [802, 599] on div "Michigans guvernör [PERSON_NAME] säger i ett uttalande att hon är " förkrossad …" at bounding box center [586, 644] width 773 height 92
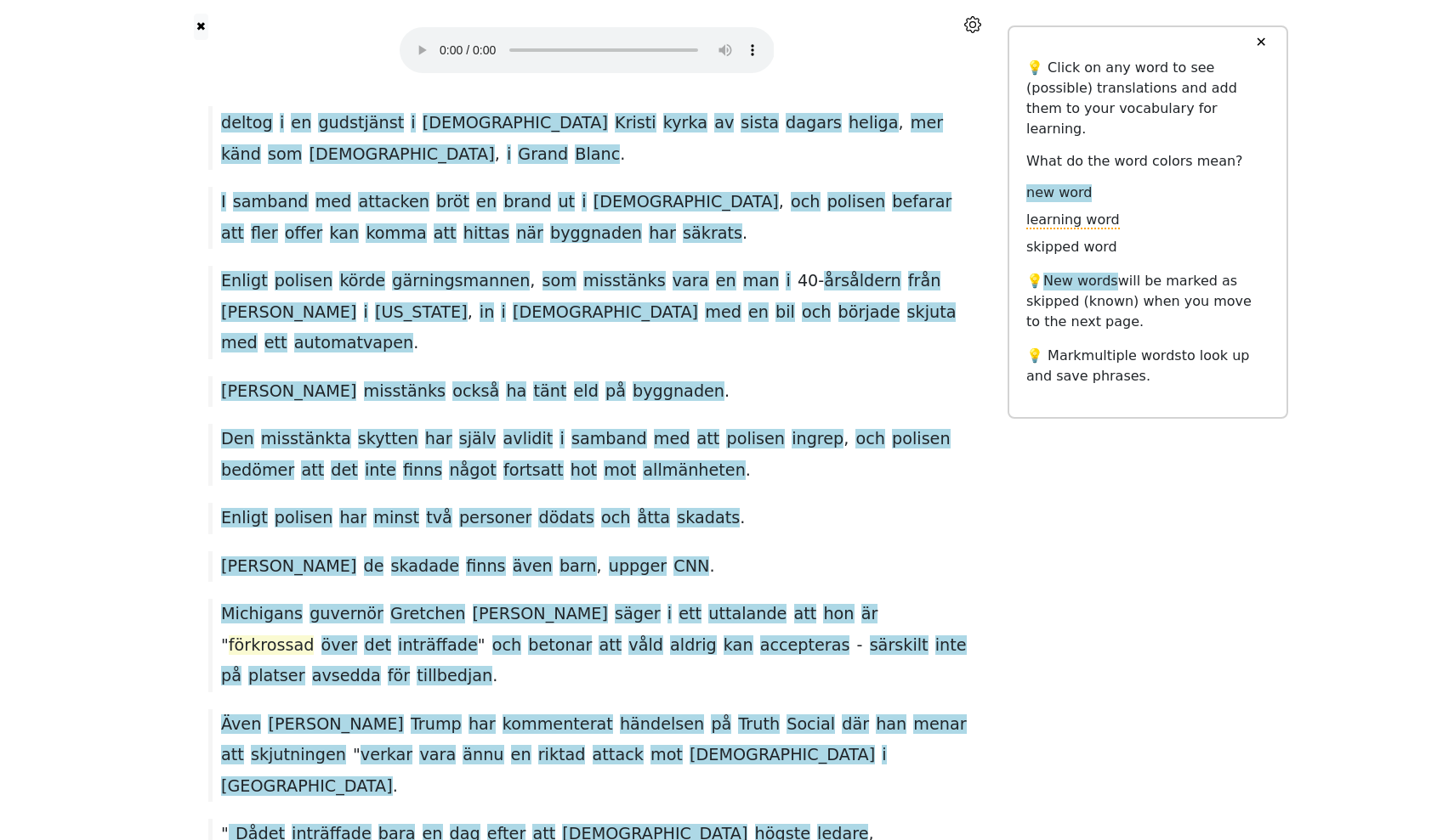
click at [315, 636] on span "förkrossad" at bounding box center [272, 646] width 86 height 21
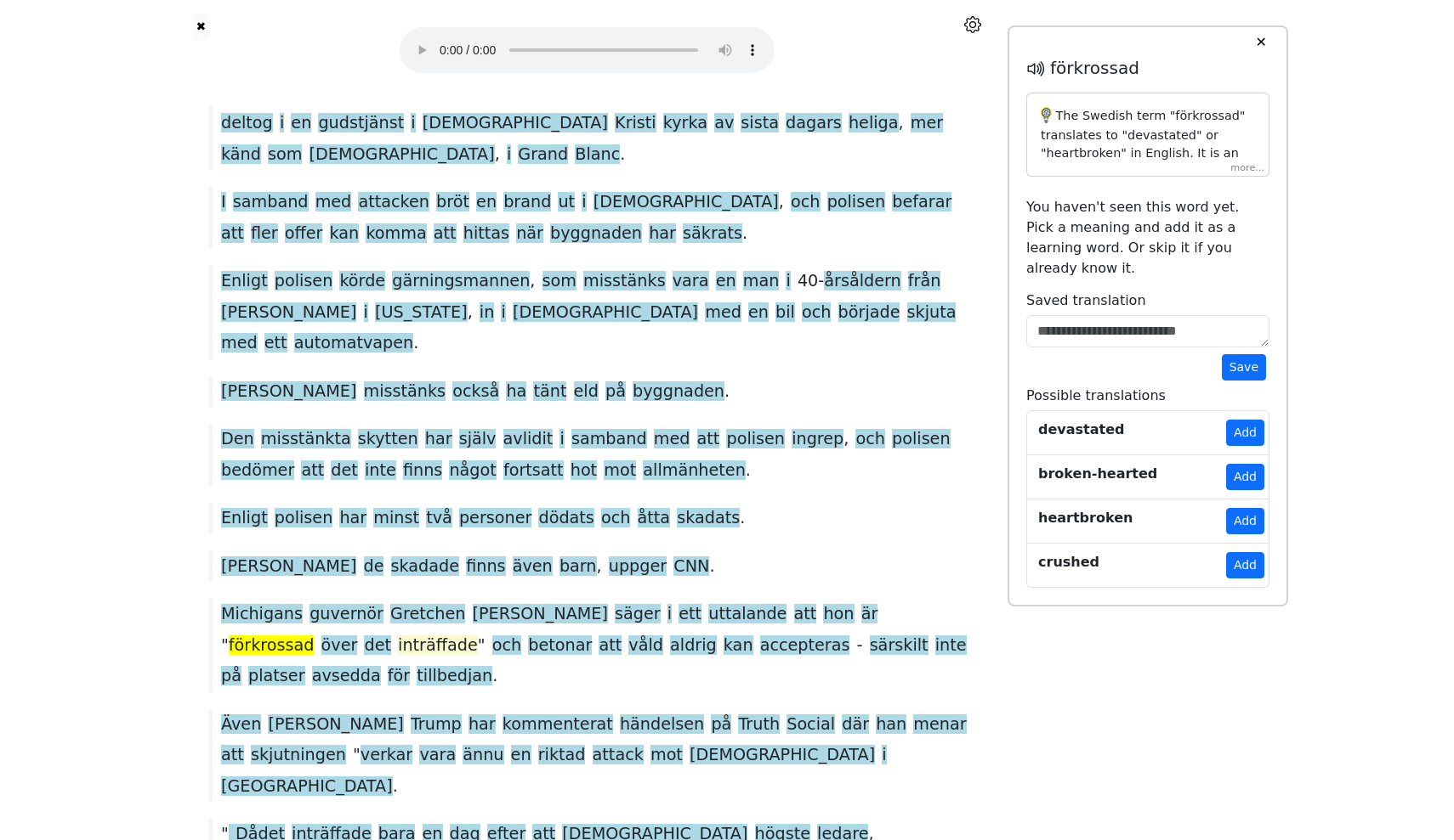
click at [397, 636] on span "inträffade" at bounding box center [437, 646] width 80 height 21
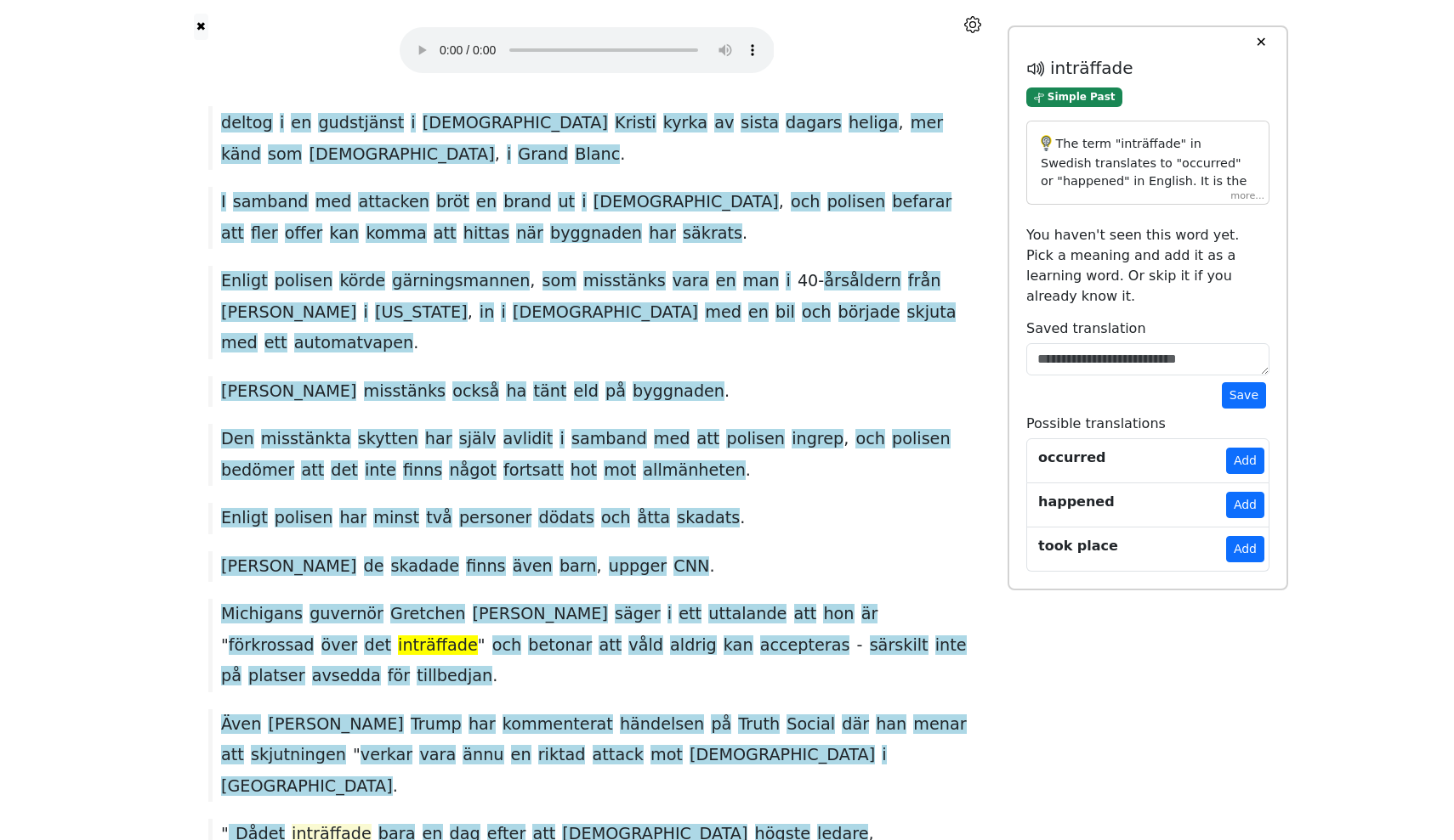
click at [317, 824] on span "inträffade" at bounding box center [331, 835] width 80 height 21
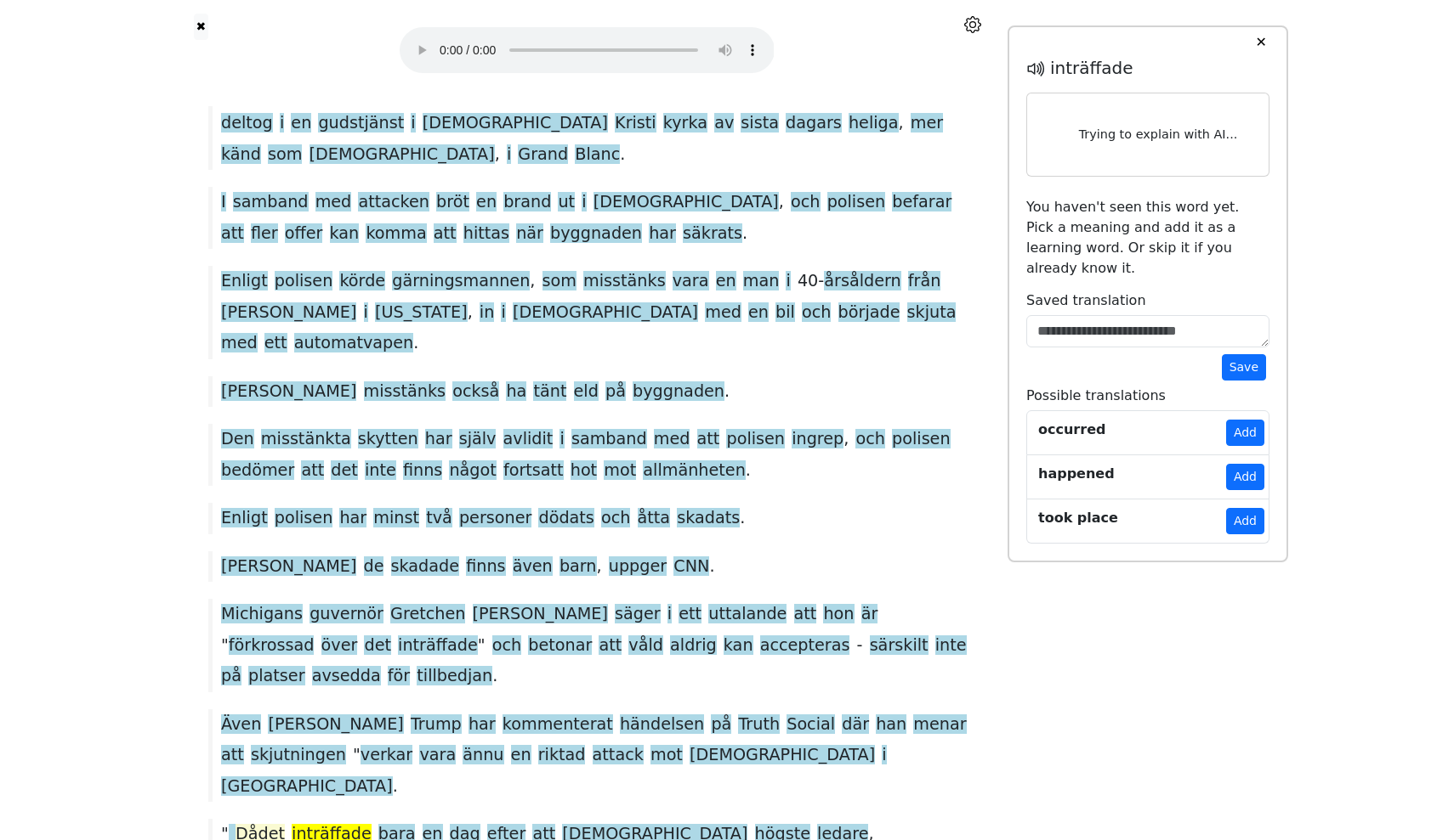
click at [237, 824] on span "Dådet" at bounding box center [260, 835] width 50 height 21
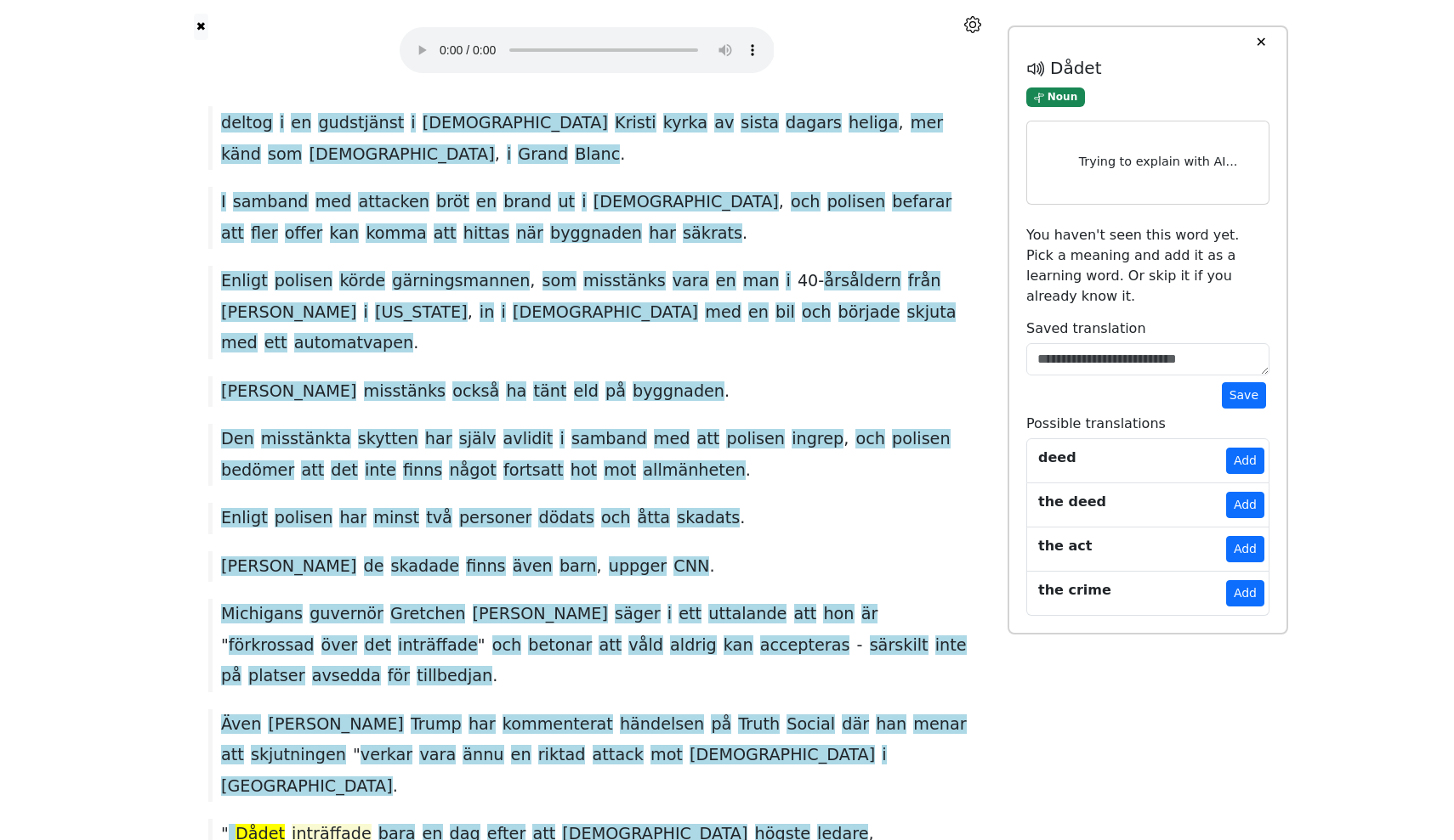
click at [327, 824] on span "inträffade" at bounding box center [331, 835] width 80 height 21
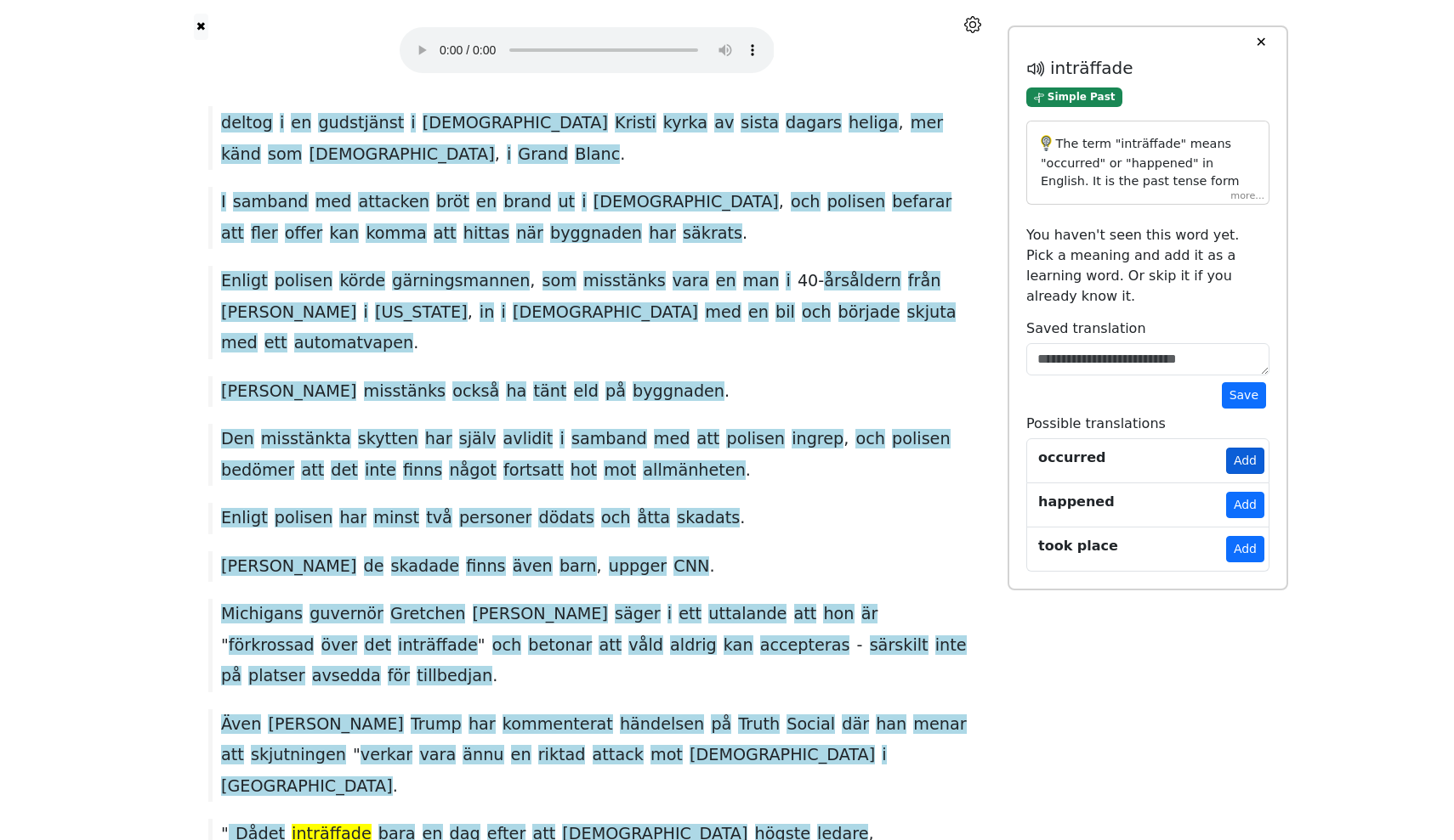
click at [1247, 448] on button "Add" at bounding box center [1245, 460] width 38 height 26
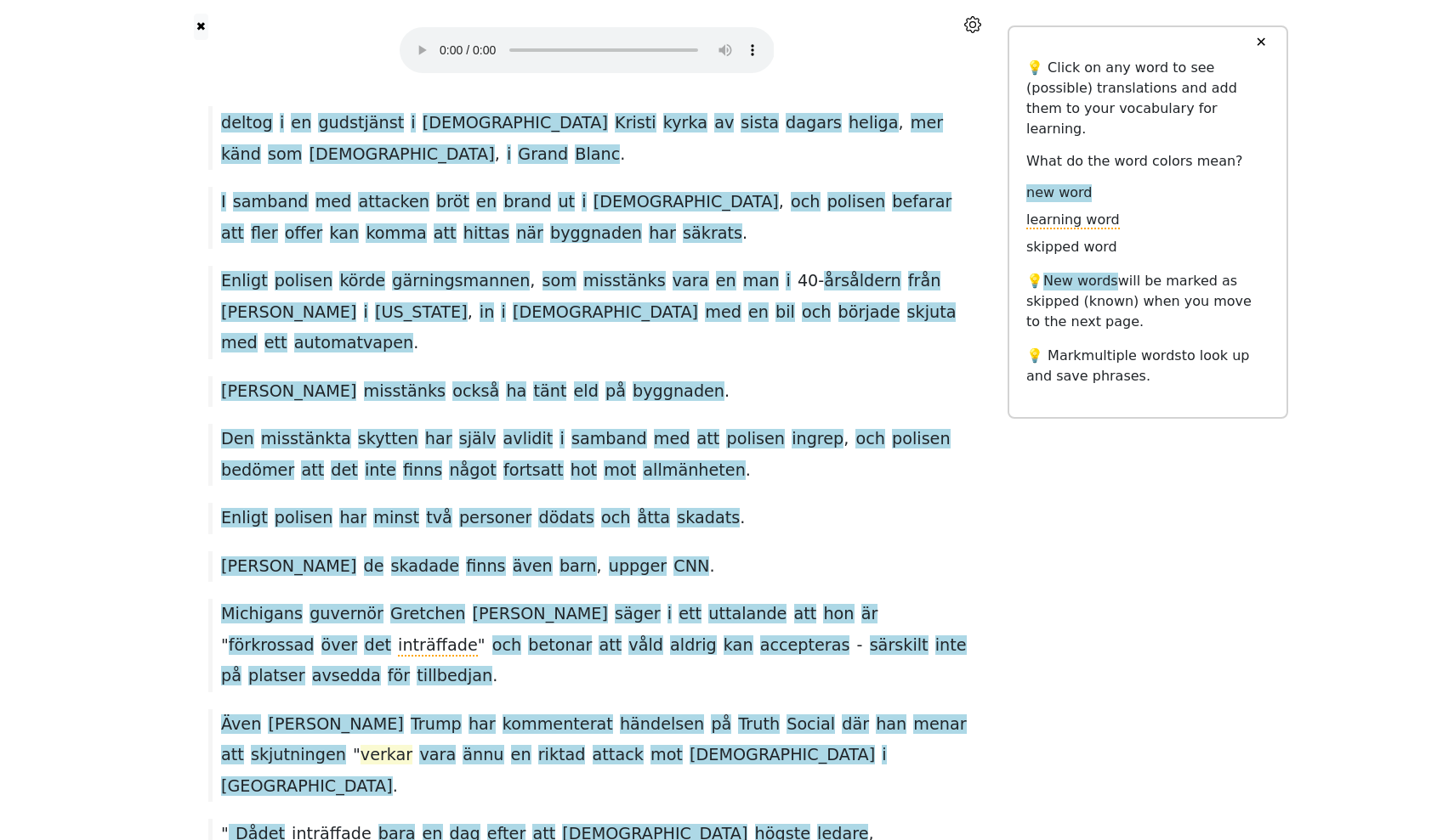
click at [360, 745] on span "verkar" at bounding box center [386, 755] width 52 height 21
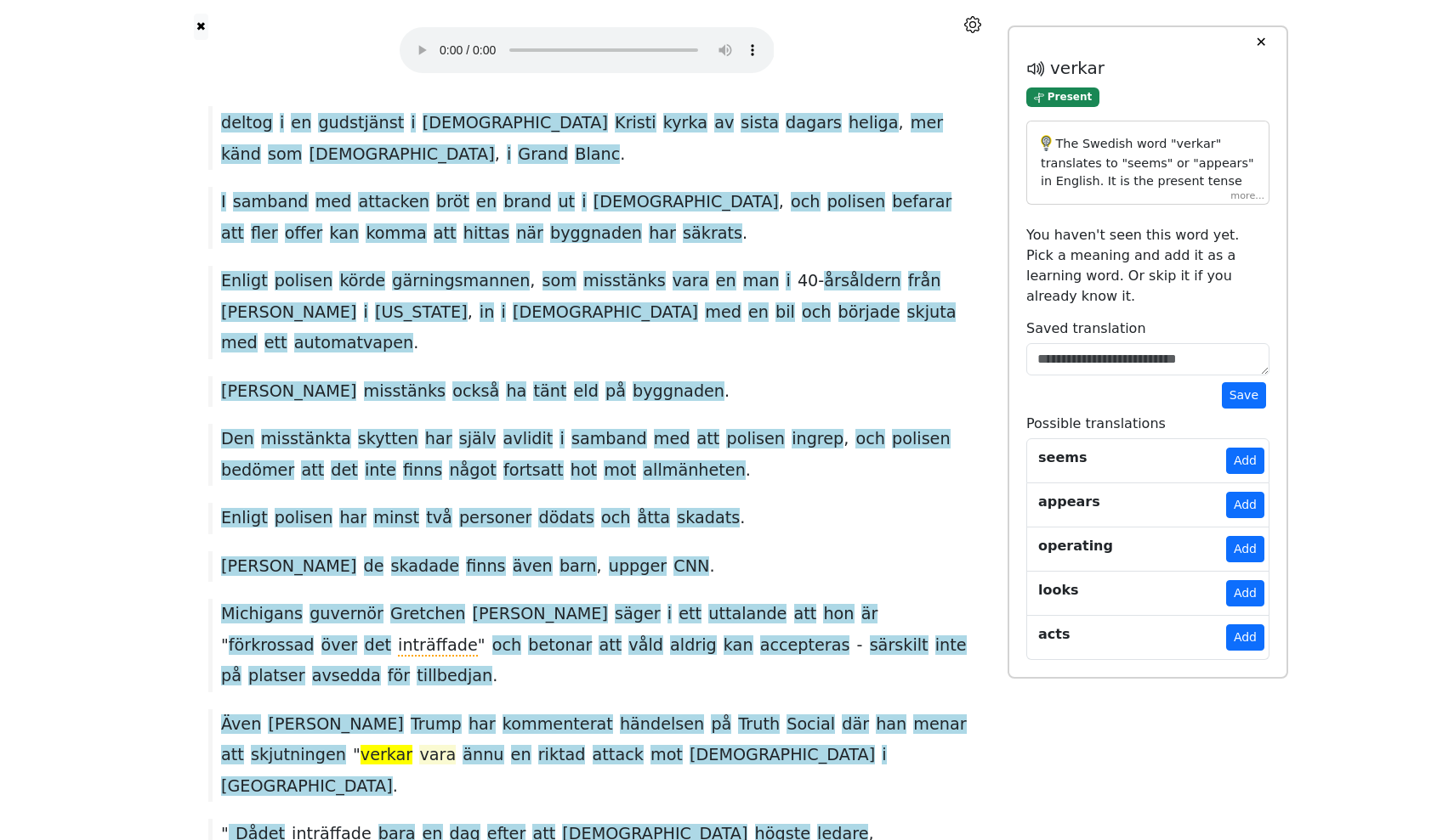
click at [419, 745] on span "vara" at bounding box center [437, 755] width 37 height 21
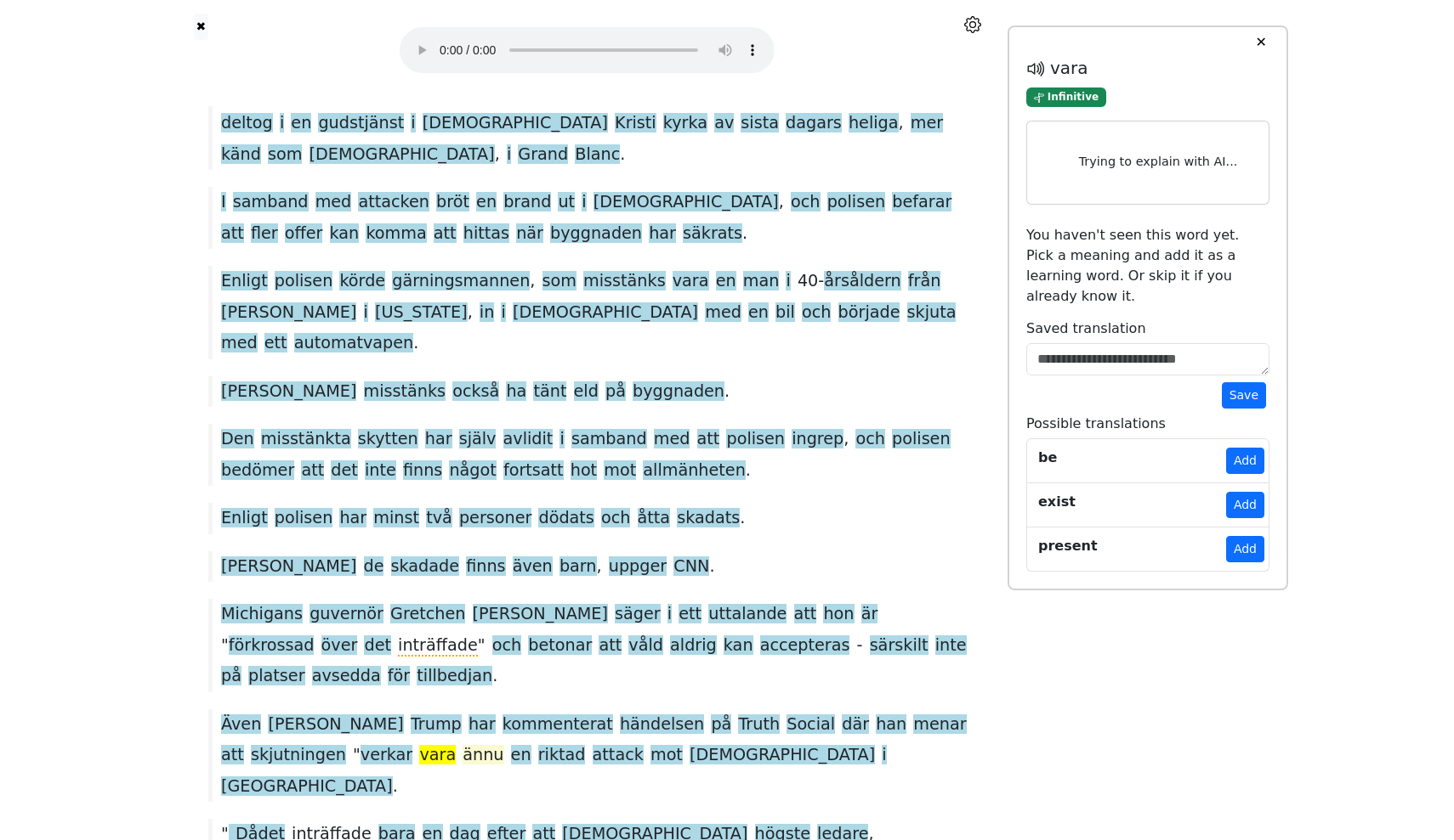
click at [463, 745] on span "ännu" at bounding box center [483, 755] width 41 height 21
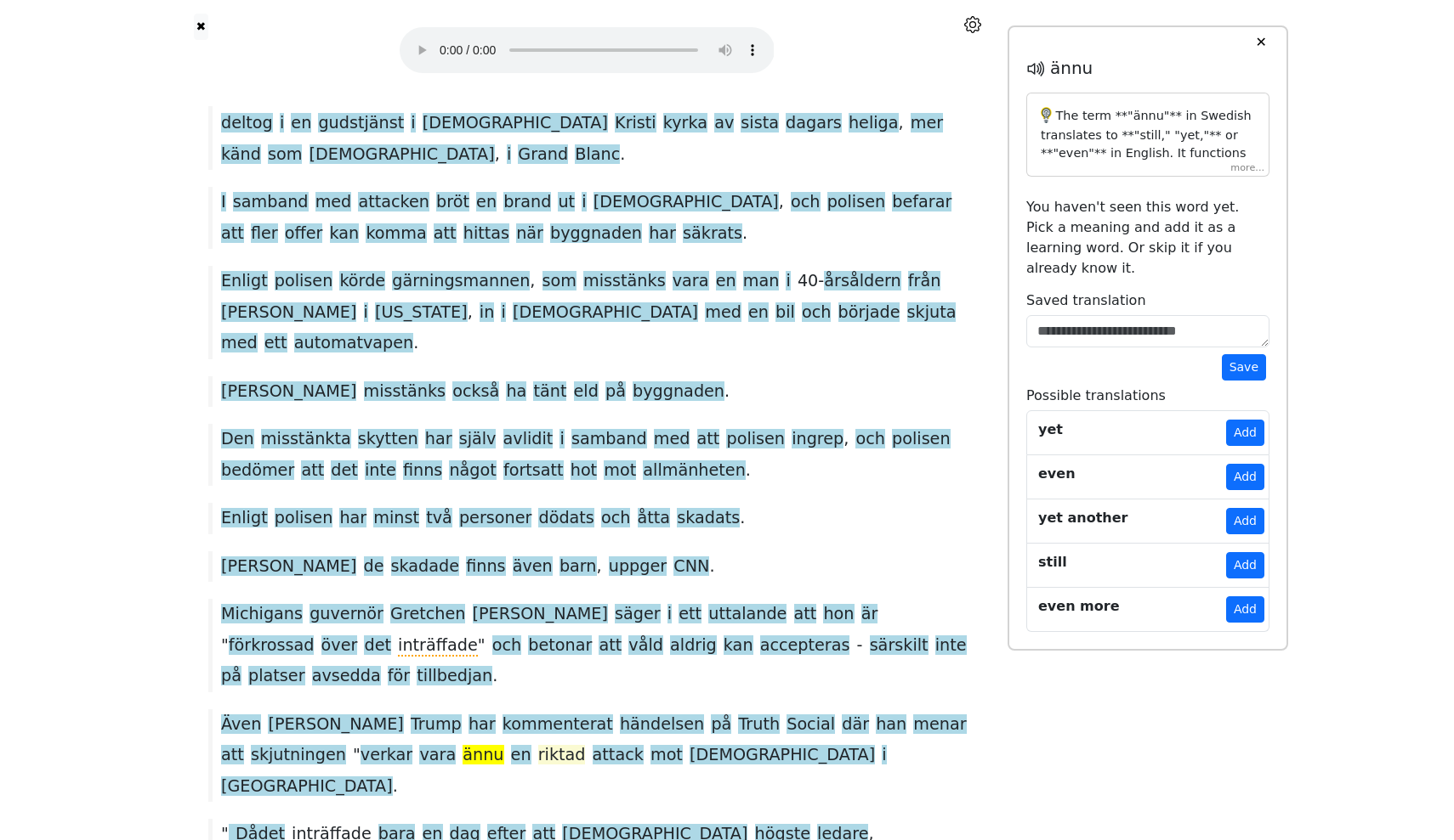
click at [538, 745] on span "riktad" at bounding box center [561, 755] width 48 height 21
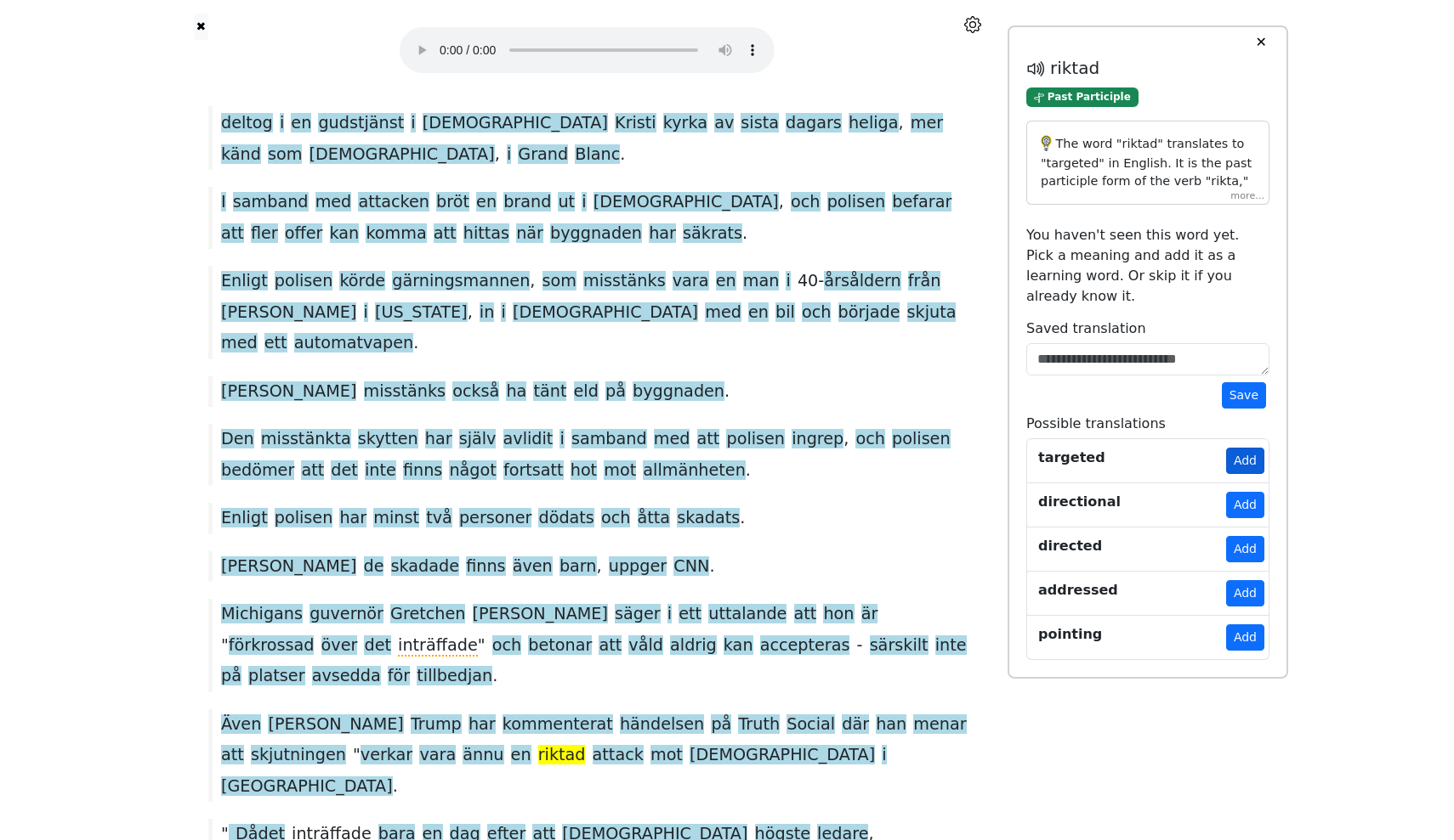
click at [1245, 448] on button "Add" at bounding box center [1245, 460] width 38 height 26
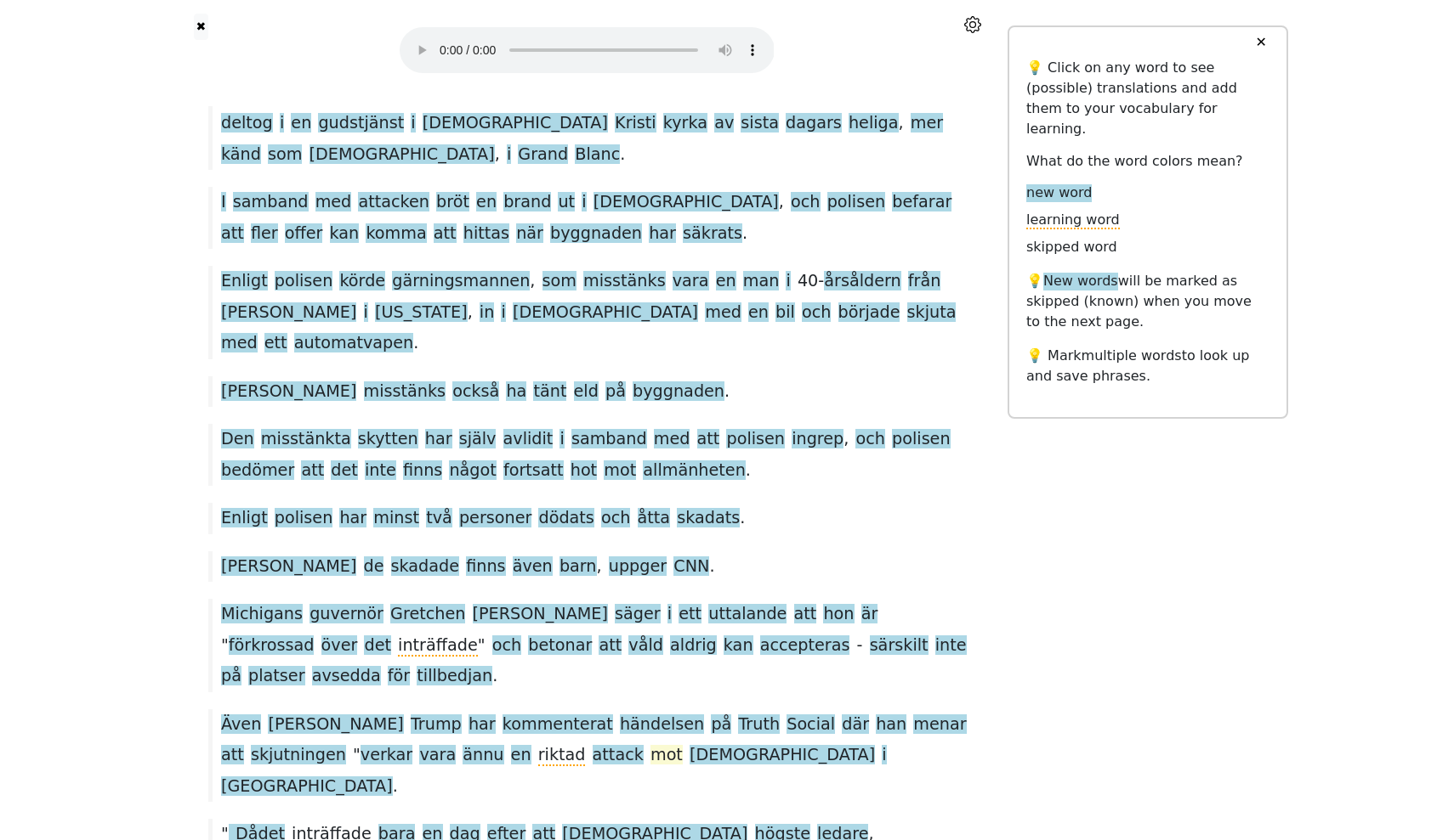
click at [651, 745] on span "mot" at bounding box center [666, 755] width 32 height 21
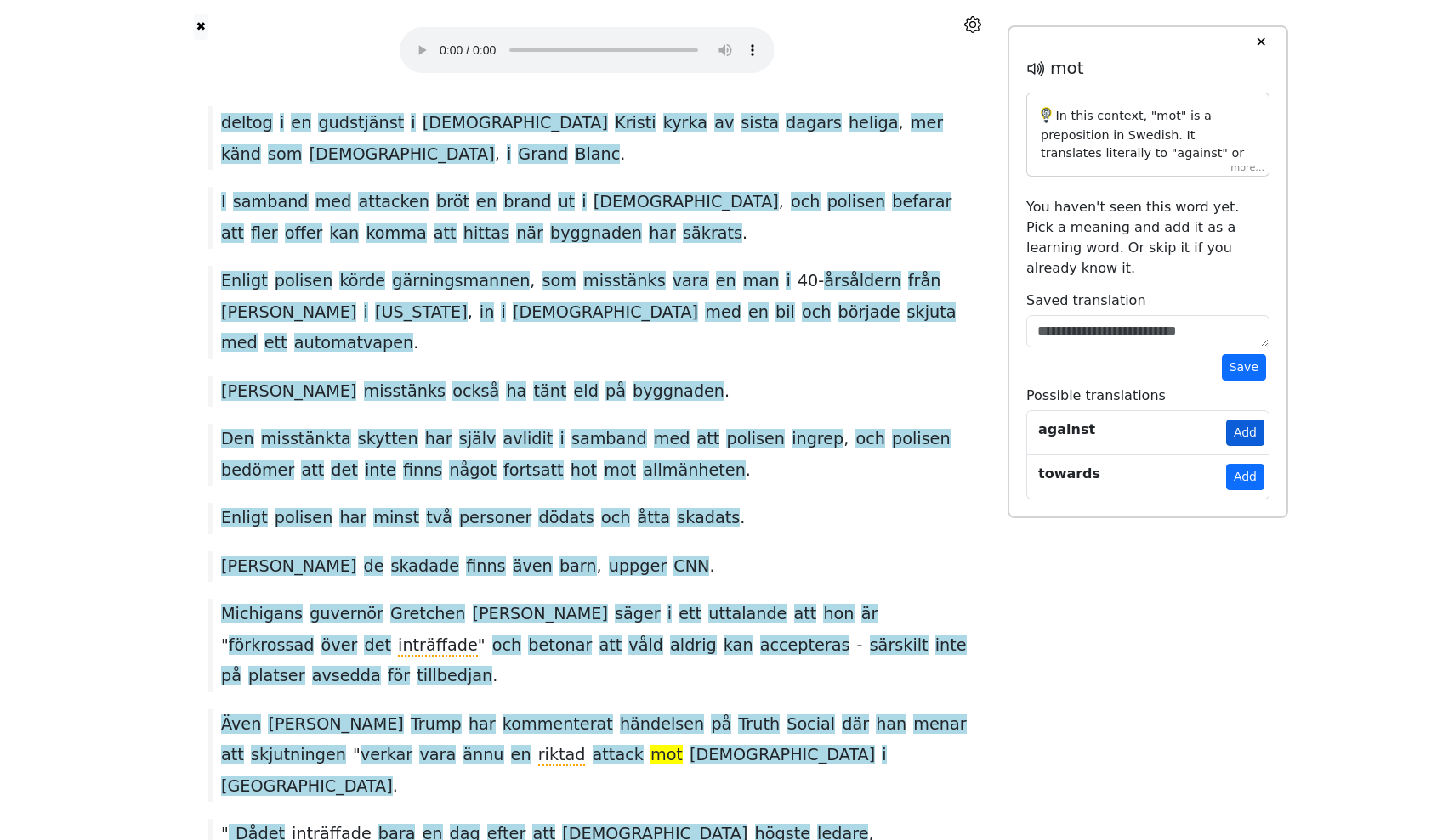
click at [1244, 420] on button "Add" at bounding box center [1245, 432] width 38 height 26
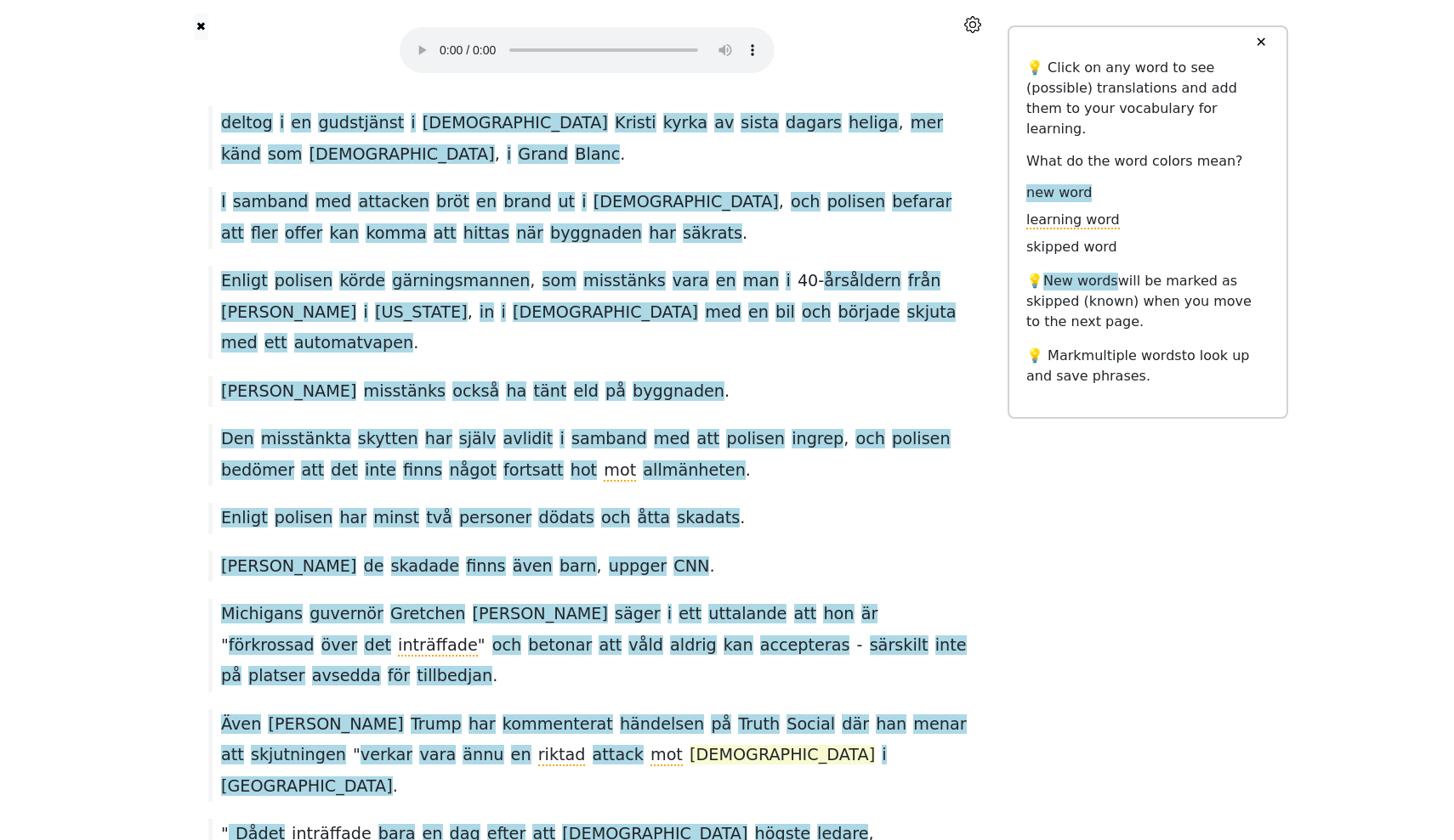
click at [690, 745] on span "[DEMOGRAPHIC_DATA]" at bounding box center [782, 755] width 185 height 21
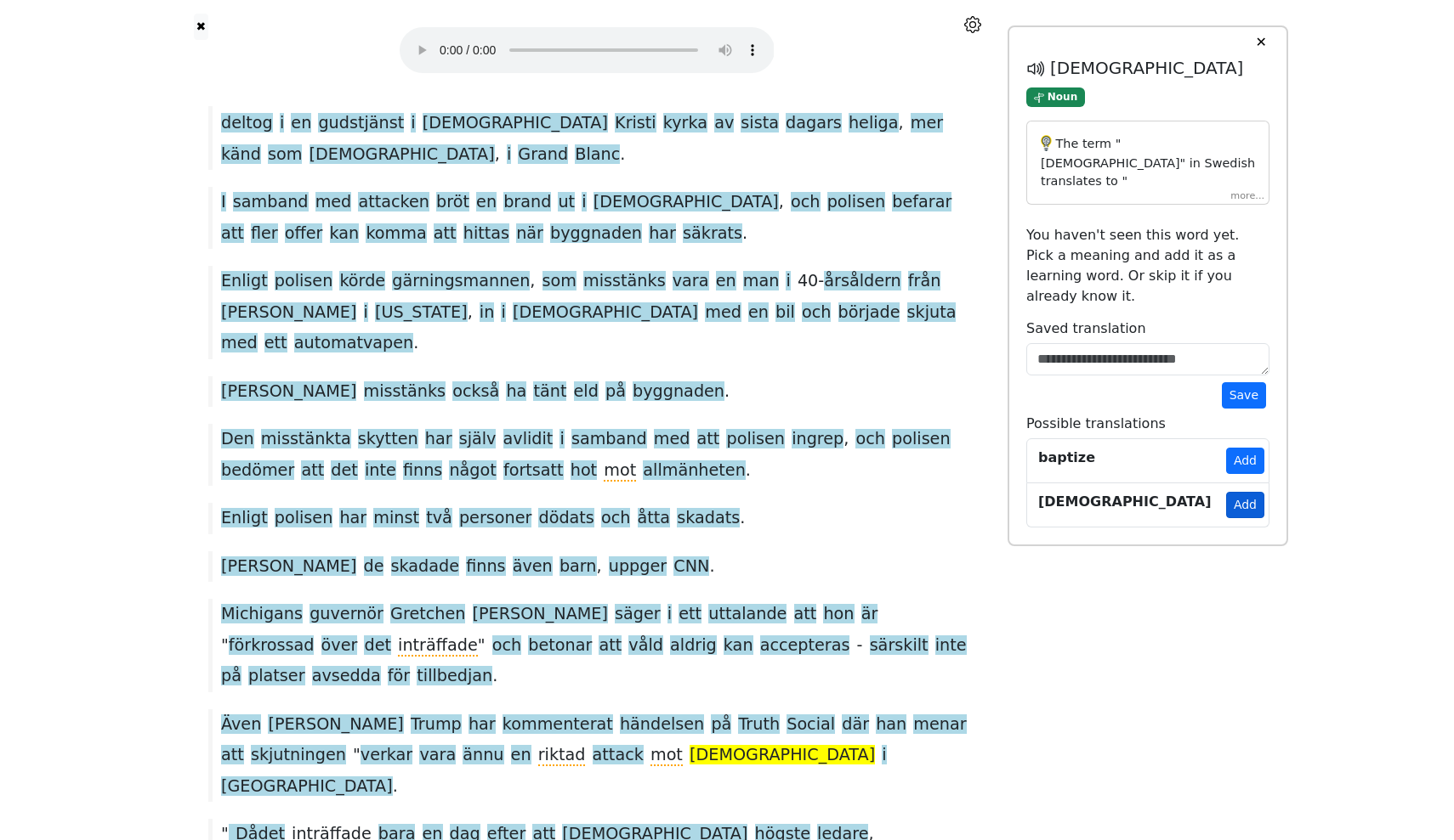
click at [1237, 492] on button "Add" at bounding box center [1245, 504] width 38 height 26
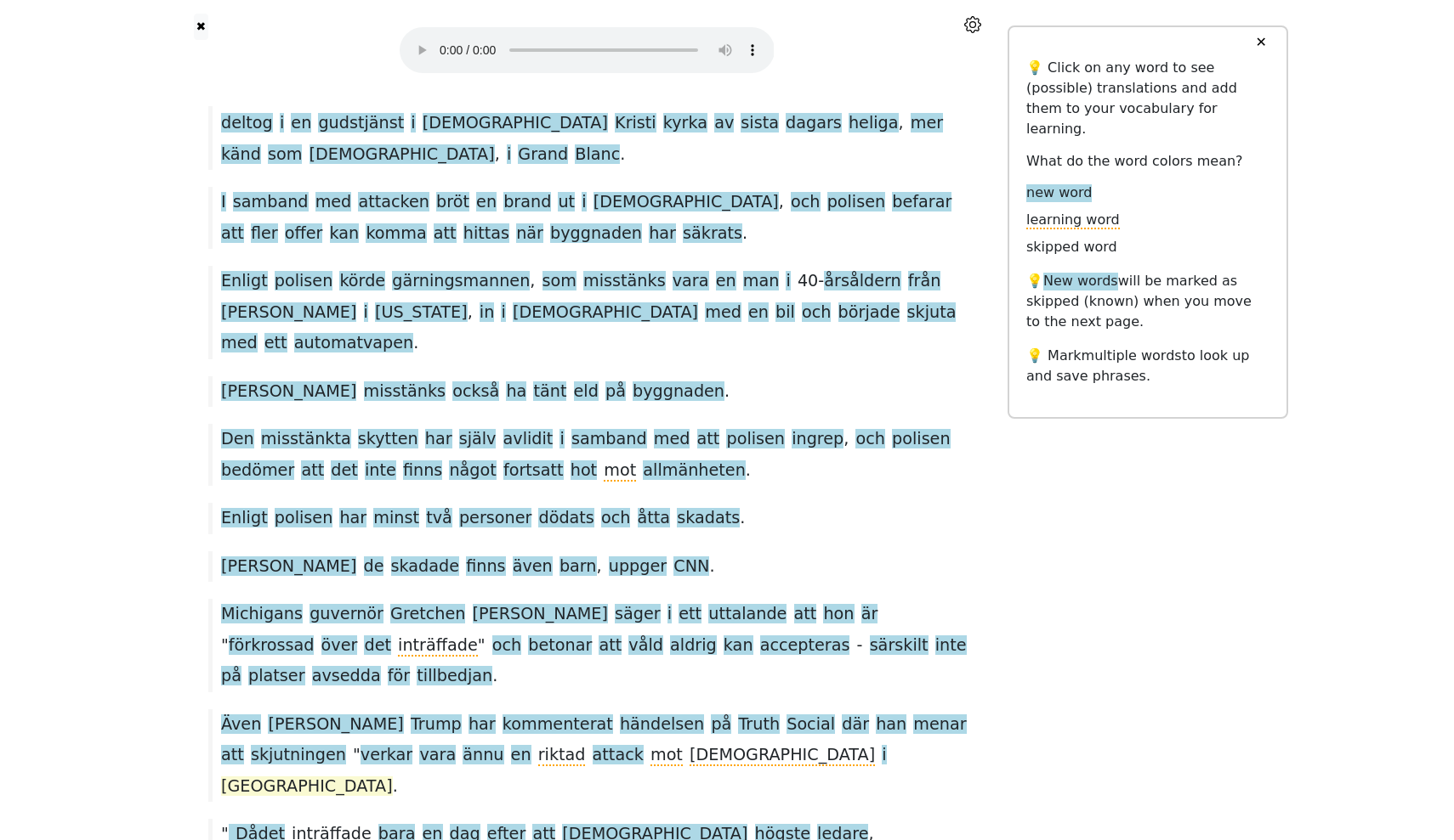
click at [392, 777] on span "[GEOGRAPHIC_DATA]" at bounding box center [307, 787] width 171 height 21
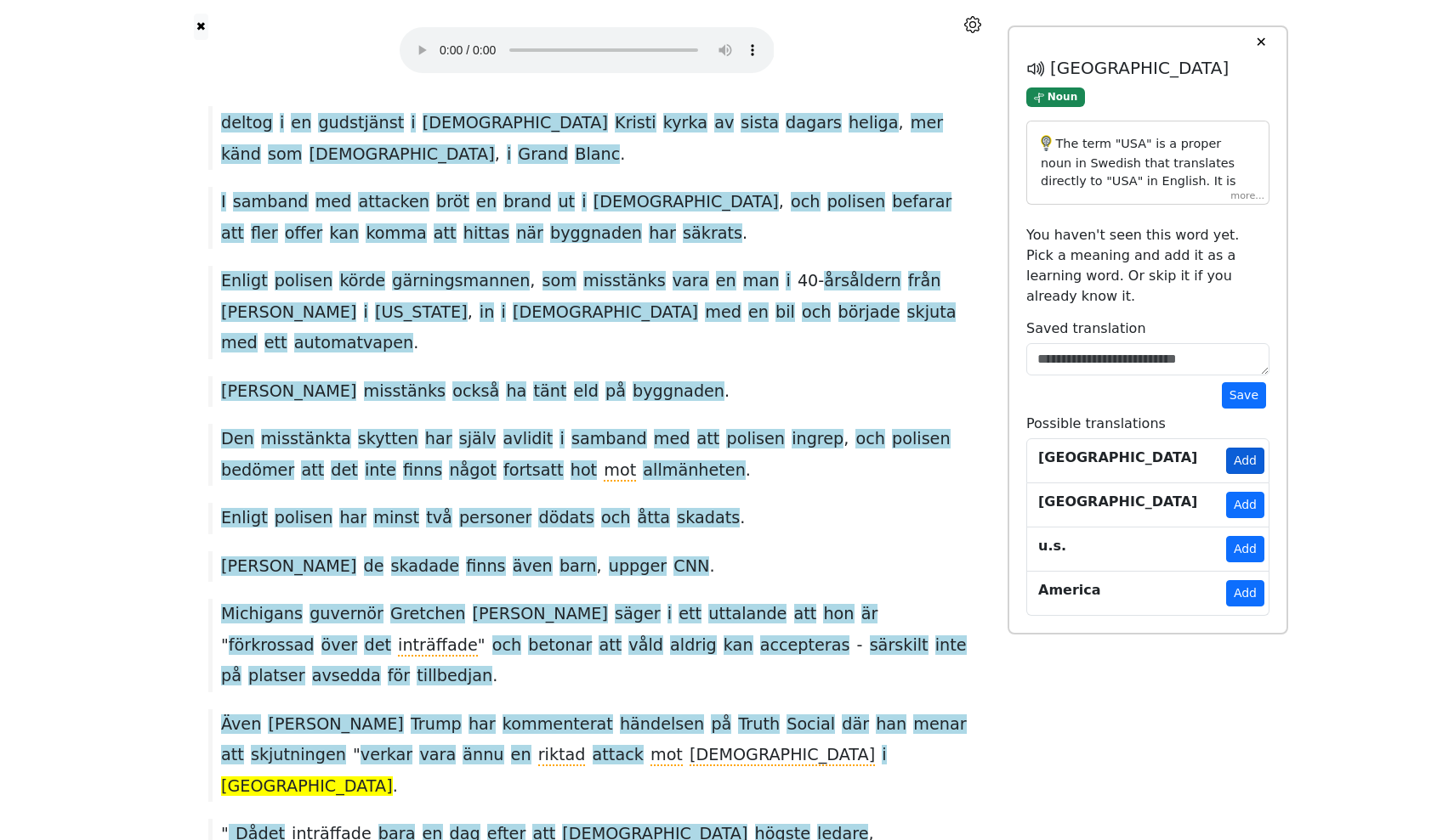
click at [1248, 448] on button "Add" at bounding box center [1245, 460] width 38 height 26
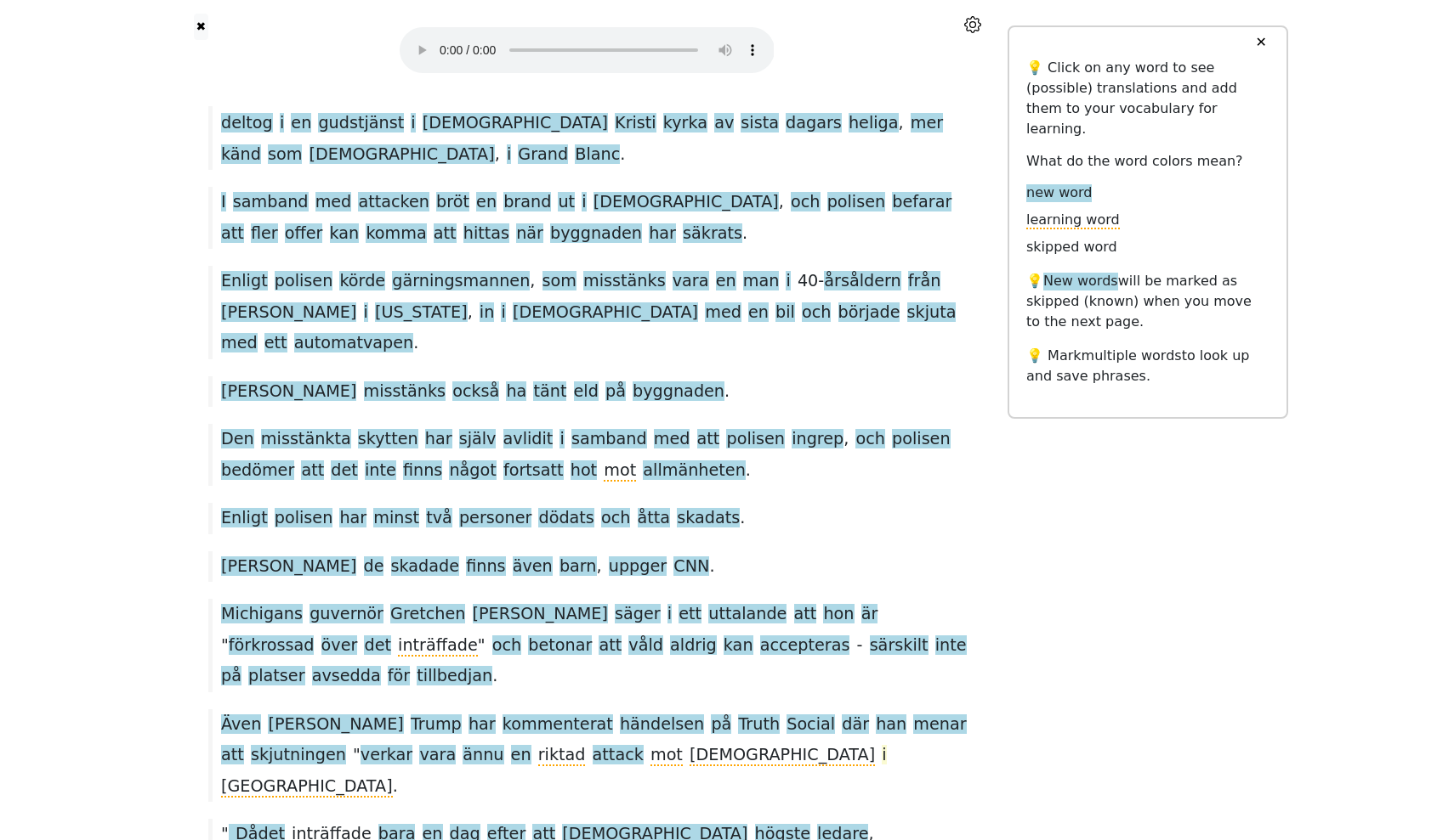
click at [881, 745] on span "i" at bounding box center [883, 755] width 4 height 21
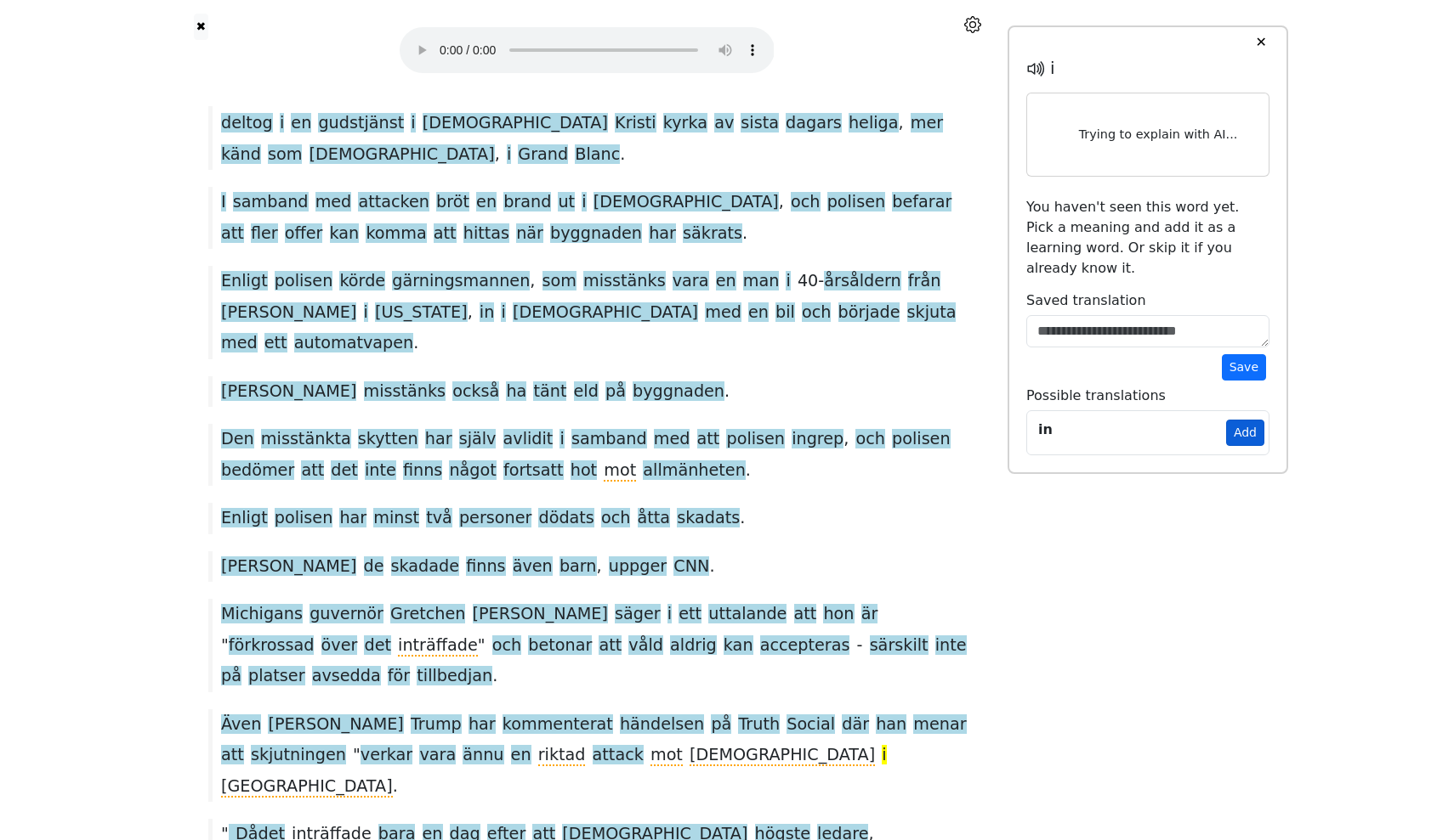
click at [1233, 420] on button "Add" at bounding box center [1245, 432] width 38 height 26
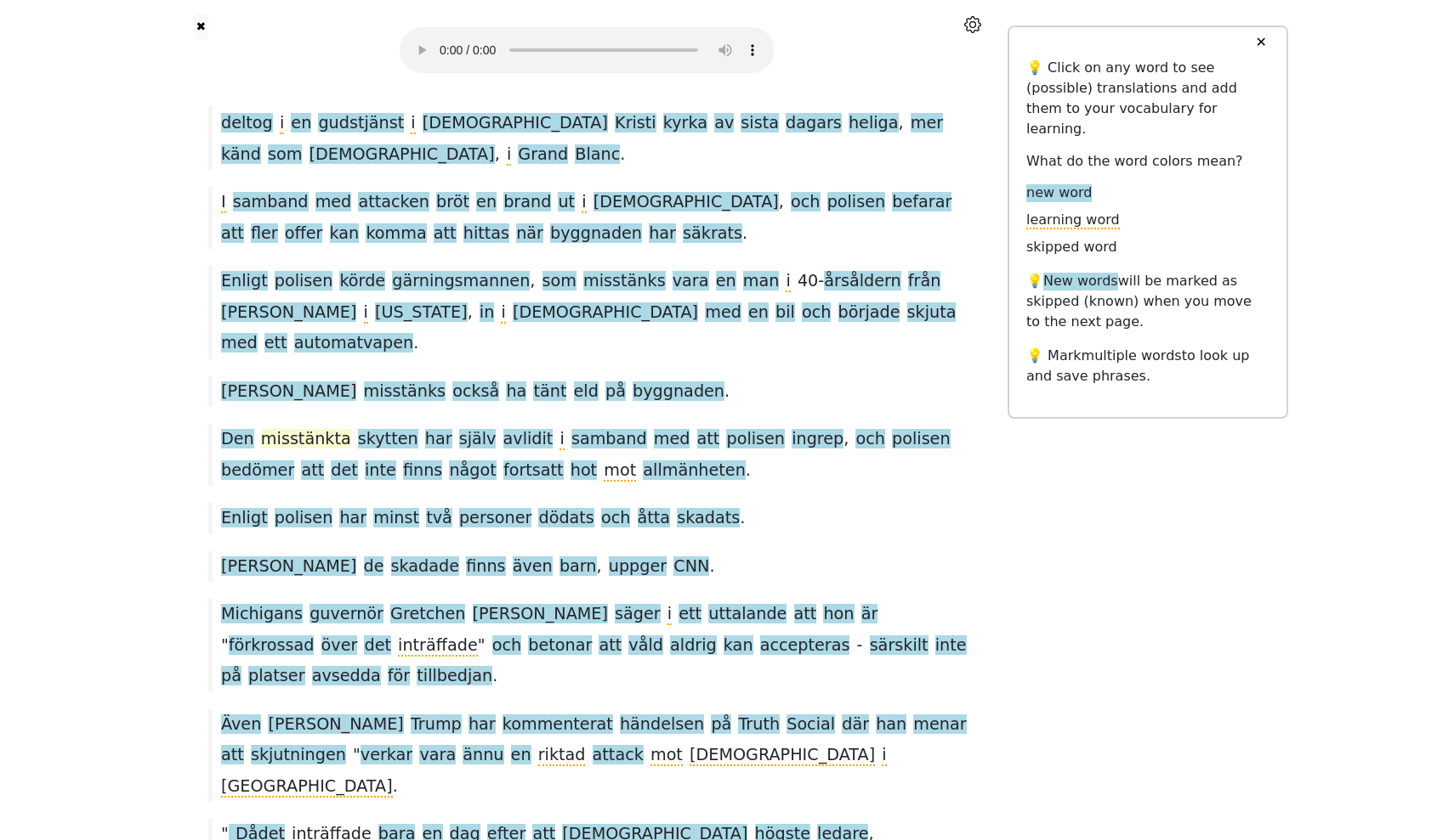
click at [275, 429] on span "misstänkta" at bounding box center [306, 440] width 91 height 21
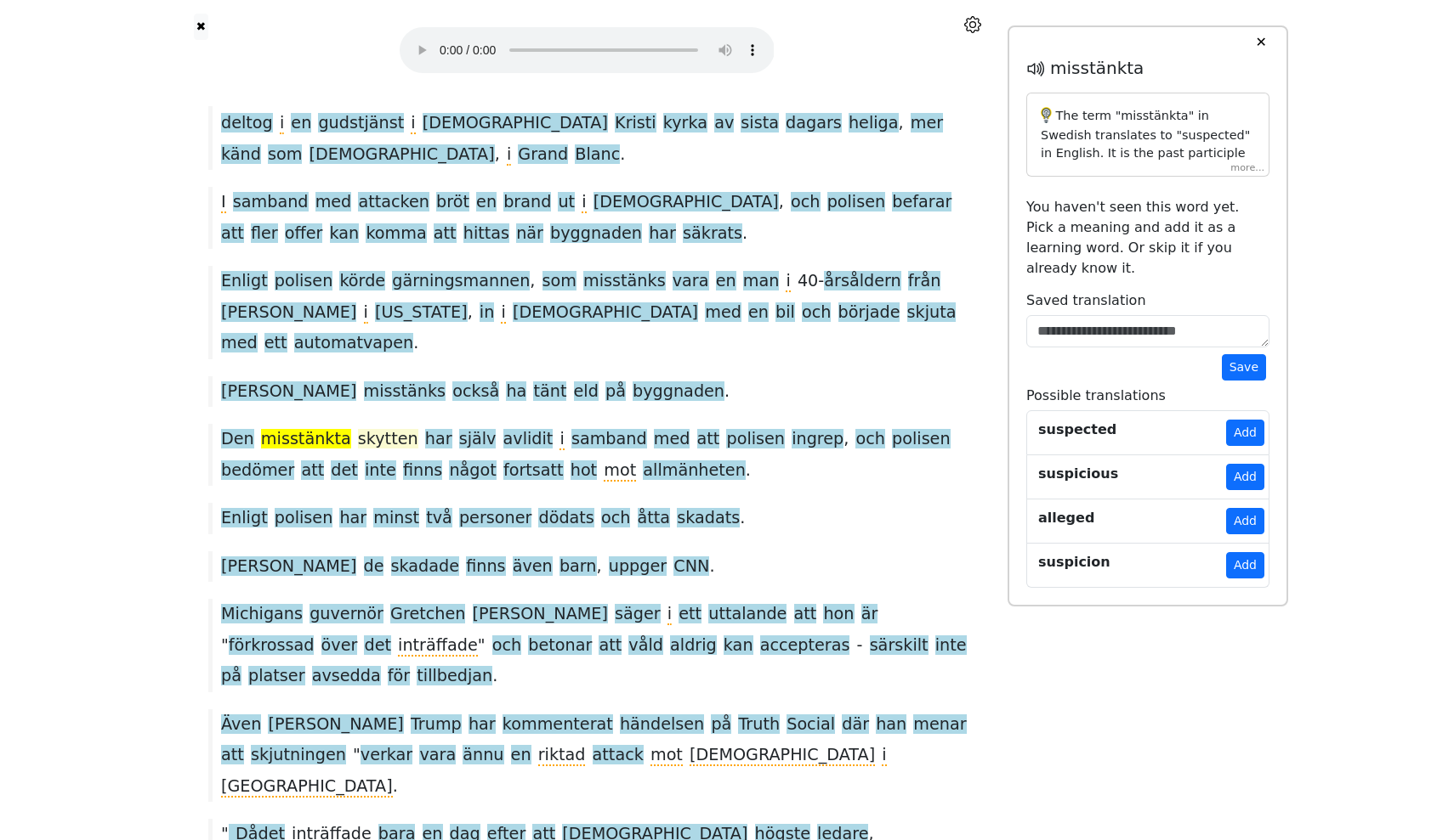
click at [375, 429] on span "skytten" at bounding box center [388, 440] width 60 height 21
